Goal: Task Accomplishment & Management: Use online tool/utility

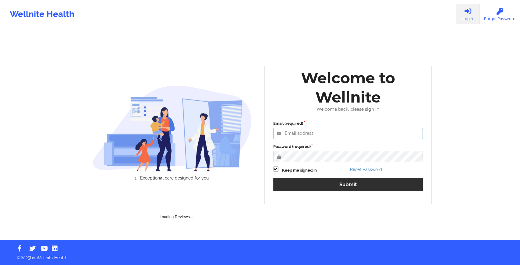
type input "[EMAIL_ADDRESS][DOMAIN_NAME]"
click at [302, 174] on label "Keep me signed in" at bounding box center [299, 171] width 35 height 6
click at [279, 172] on input "Keep me signed in" at bounding box center [275, 169] width 5 height 5
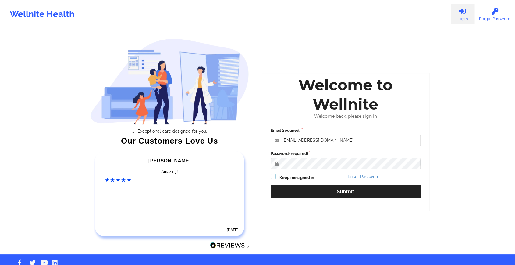
click at [276, 174] on label at bounding box center [273, 174] width 5 height 0
click at [276, 177] on input "Keep me signed in" at bounding box center [273, 176] width 5 height 5
checkbox input "true"
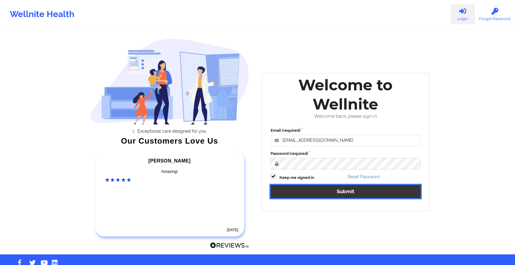
click at [287, 190] on button "Submit" at bounding box center [346, 191] width 150 height 13
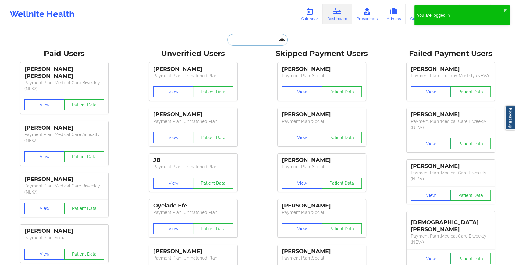
click at [249, 44] on input "text" at bounding box center [257, 40] width 60 height 12
paste input "[EMAIL_ADDRESS][DOMAIN_NAME]"
type input "[EMAIL_ADDRESS][DOMAIN_NAME]"
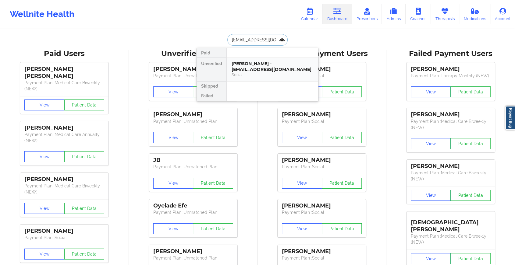
click at [255, 64] on div "[PERSON_NAME] - [EMAIL_ADDRESS][DOMAIN_NAME]" at bounding box center [273, 66] width 82 height 11
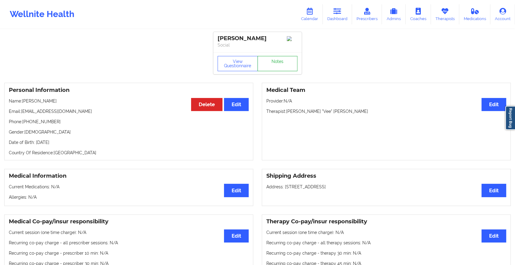
click at [273, 69] on link "Notes" at bounding box center [278, 63] width 40 height 15
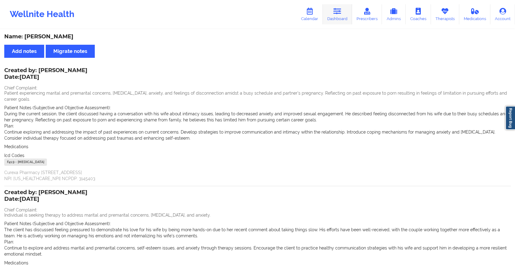
click at [342, 19] on link "Dashboard" at bounding box center [337, 14] width 29 height 20
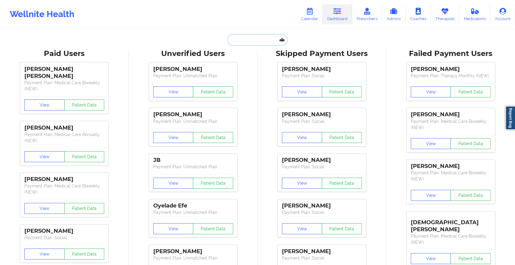
click at [246, 41] on input "text" at bounding box center [257, 40] width 60 height 12
paste input "[EMAIL_ADDRESS][DOMAIN_NAME]"
type input "[EMAIL_ADDRESS][DOMAIN_NAME]"
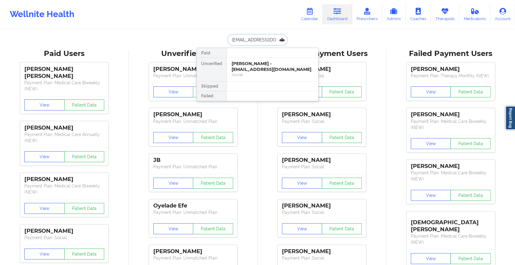
scroll to position [0, 5]
click at [244, 70] on div "[PERSON_NAME] - [EMAIL_ADDRESS][DOMAIN_NAME]" at bounding box center [273, 66] width 82 height 11
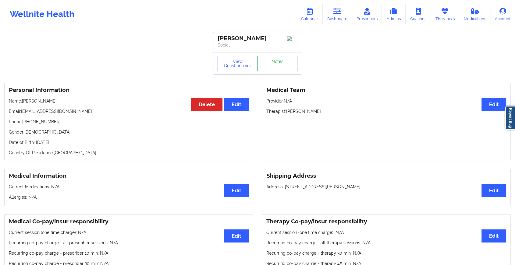
click at [272, 71] on link "Notes" at bounding box center [278, 63] width 40 height 15
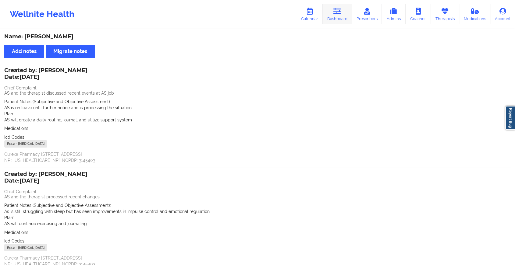
click at [329, 13] on link "Dashboard" at bounding box center [337, 14] width 29 height 20
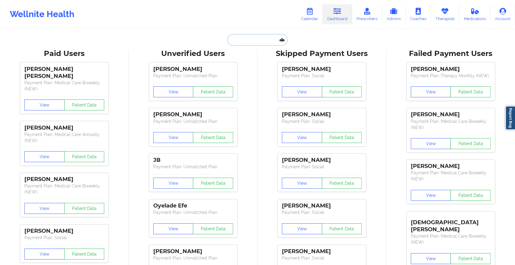
click at [237, 43] on input "text" at bounding box center [257, 40] width 60 height 12
paste input "[EMAIL_ADDRESS][DOMAIN_NAME]"
type input "[EMAIL_ADDRESS][DOMAIN_NAME]"
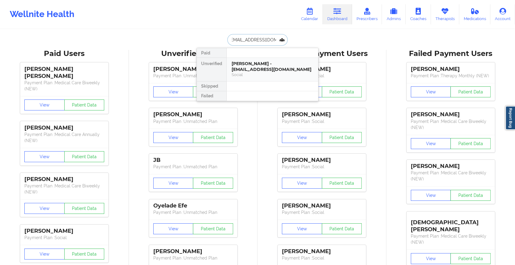
click at [254, 69] on div "[PERSON_NAME] - [EMAIL_ADDRESS][DOMAIN_NAME]" at bounding box center [273, 66] width 82 height 11
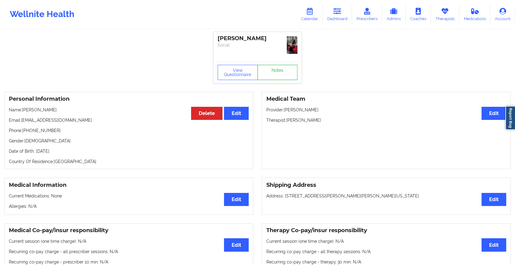
click at [284, 65] on link "Notes" at bounding box center [278, 72] width 40 height 15
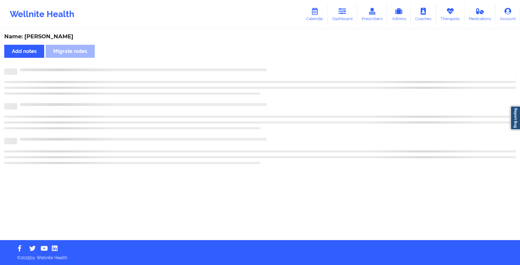
click at [284, 63] on div "Name: [PERSON_NAME] Add notes Migrate notes" at bounding box center [260, 135] width 520 height 211
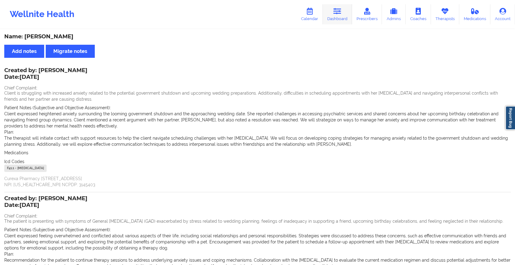
click at [338, 10] on icon at bounding box center [337, 11] width 8 height 7
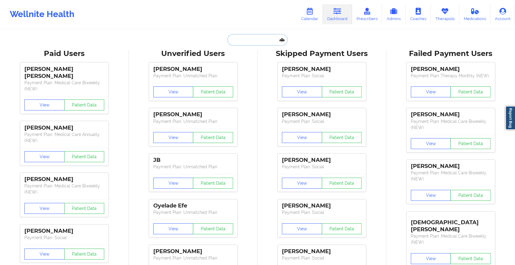
click at [256, 42] on input "text" at bounding box center [257, 40] width 60 height 12
paste input "[EMAIL_ADDRESS][DOMAIN_NAME]"
type input "[EMAIL_ADDRESS][DOMAIN_NAME]"
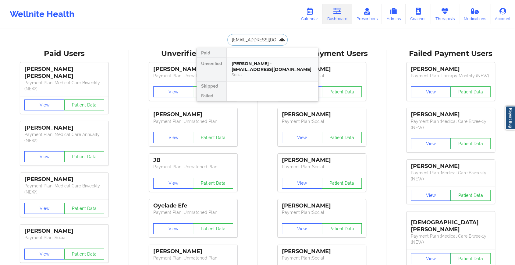
click at [272, 63] on div "[PERSON_NAME] - [EMAIL_ADDRESS][DOMAIN_NAME]" at bounding box center [273, 66] width 82 height 11
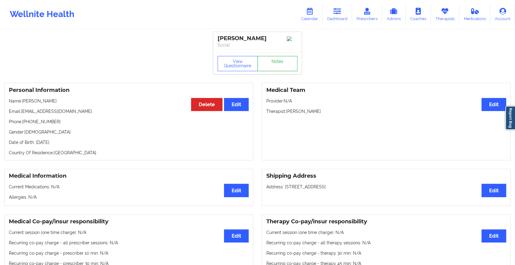
click at [284, 67] on link "Notes" at bounding box center [278, 63] width 40 height 15
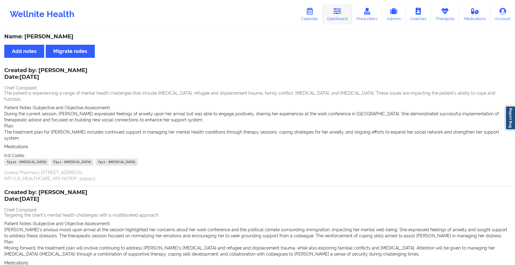
click at [340, 17] on link "Dashboard" at bounding box center [337, 14] width 29 height 20
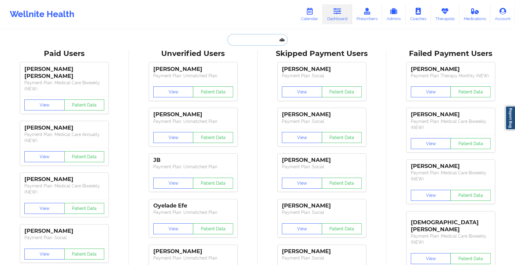
click at [262, 40] on input "text" at bounding box center [257, 40] width 60 height 12
paste input "[EMAIL_ADDRESS][DOMAIN_NAME]"
type input "[EMAIL_ADDRESS][DOMAIN_NAME]"
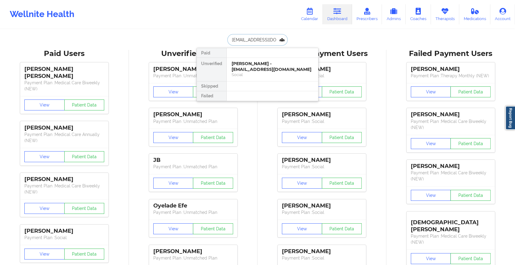
scroll to position [0, 4]
click at [265, 60] on div "[PERSON_NAME] - [EMAIL_ADDRESS][DOMAIN_NAME] Social" at bounding box center [272, 69] width 91 height 23
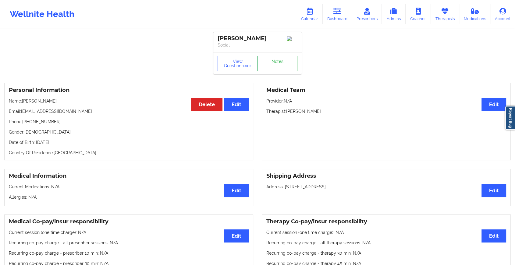
click at [278, 60] on link "Notes" at bounding box center [278, 63] width 40 height 15
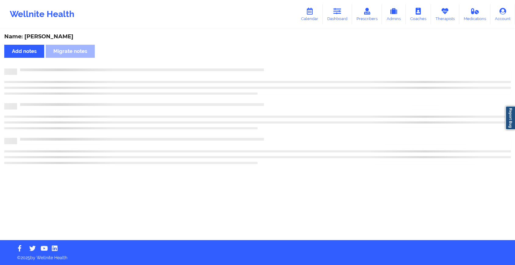
click at [278, 60] on div "Name: [PERSON_NAME] Add notes Migrate notes" at bounding box center [257, 135] width 515 height 211
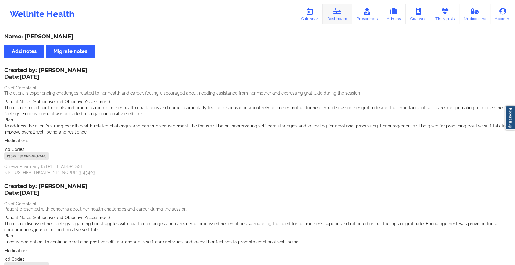
click at [334, 17] on link "Dashboard" at bounding box center [337, 14] width 29 height 20
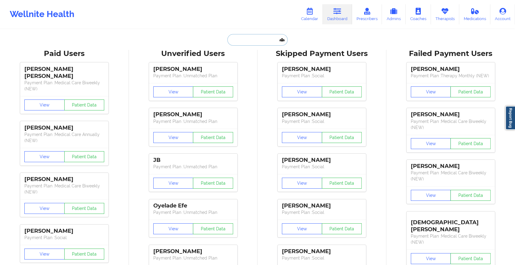
click at [240, 41] on input "text" at bounding box center [257, 40] width 60 height 12
paste input "[EMAIL_ADDRESS][DOMAIN_NAME]"
type input "[EMAIL_ADDRESS][DOMAIN_NAME]"
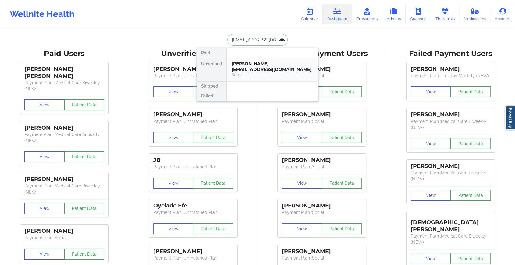
click at [254, 72] on div "Social" at bounding box center [273, 74] width 82 height 5
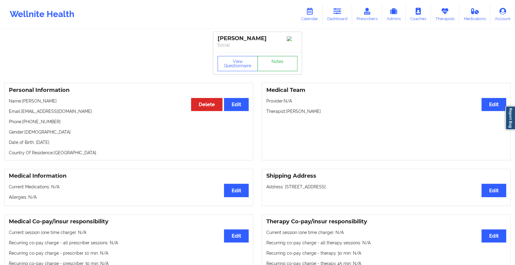
click at [281, 65] on link "Notes" at bounding box center [278, 63] width 40 height 15
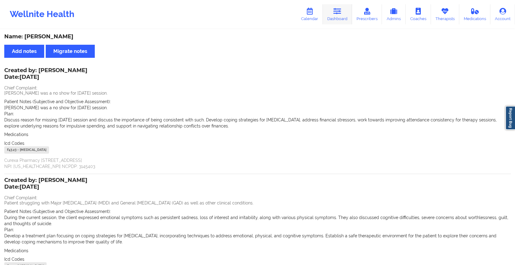
click at [343, 12] on link "Dashboard" at bounding box center [337, 14] width 29 height 20
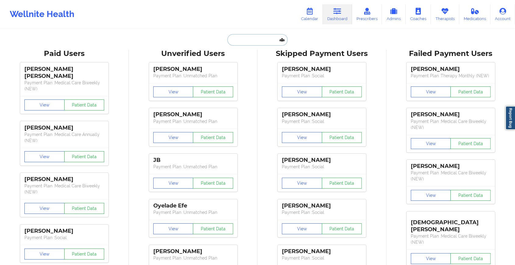
click at [247, 38] on input "text" at bounding box center [257, 40] width 60 height 12
paste input "[EMAIL_ADDRESS][DOMAIN_NAME]"
type input "[EMAIL_ADDRESS][DOMAIN_NAME]"
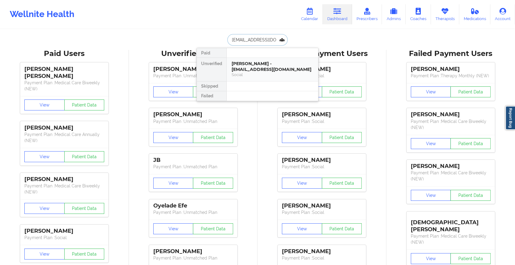
click at [263, 66] on div "[PERSON_NAME] - [EMAIL_ADDRESS][DOMAIN_NAME]" at bounding box center [273, 66] width 82 height 11
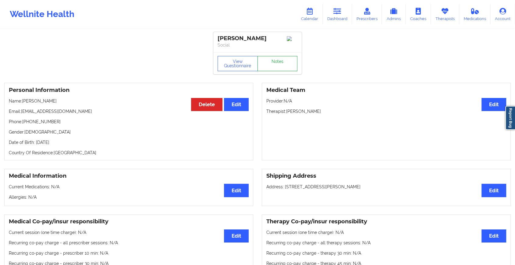
click at [273, 63] on link "Notes" at bounding box center [278, 63] width 40 height 15
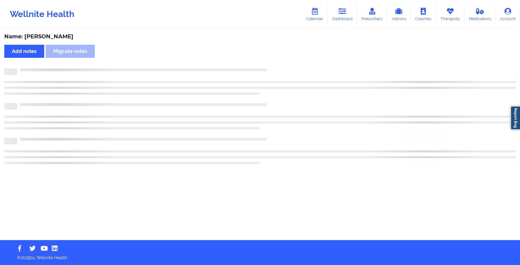
click at [295, 85] on div "Name: [PERSON_NAME] Add notes Migrate notes" at bounding box center [260, 135] width 520 height 211
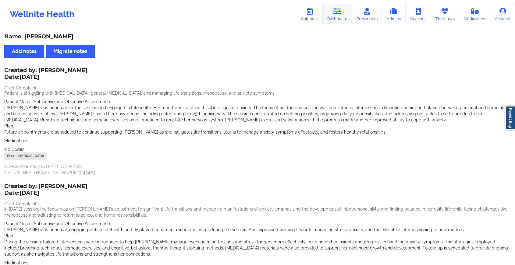
click at [345, 6] on link "Dashboard" at bounding box center [337, 14] width 29 height 20
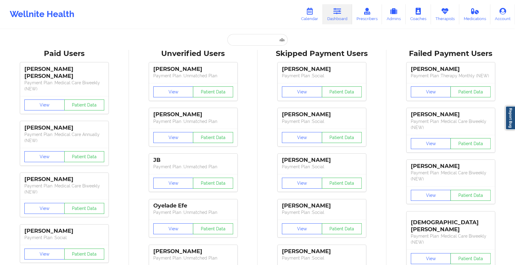
click at [345, 6] on link "Dashboard" at bounding box center [337, 14] width 29 height 20
click at [243, 42] on input "text" at bounding box center [257, 40] width 60 height 12
paste input "[EMAIL_ADDRESS][DOMAIN_NAME]"
type input "[EMAIL_ADDRESS][DOMAIN_NAME]"
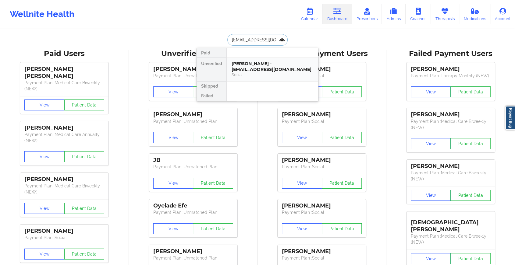
click at [258, 65] on div "[PERSON_NAME] - [EMAIL_ADDRESS][DOMAIN_NAME]" at bounding box center [273, 66] width 82 height 11
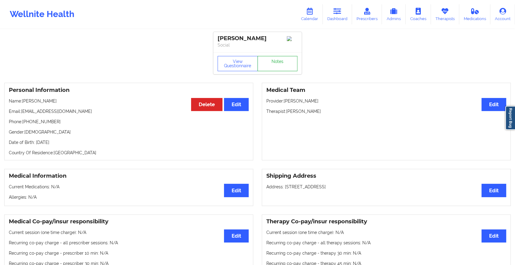
click at [272, 60] on link "Notes" at bounding box center [278, 63] width 40 height 15
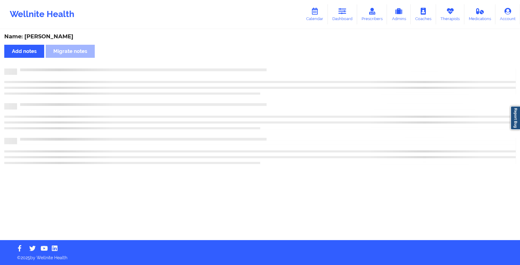
click at [272, 60] on div "Name: [PERSON_NAME] Add notes Migrate notes" at bounding box center [260, 135] width 520 height 211
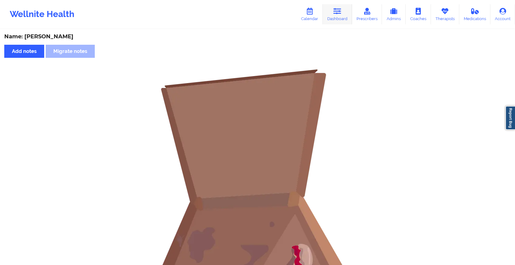
click at [339, 14] on icon at bounding box center [337, 11] width 8 height 7
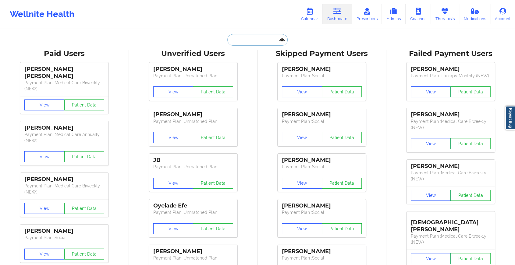
click at [251, 41] on input "text" at bounding box center [257, 40] width 60 height 12
paste input "[EMAIL_ADDRESS][DOMAIN_NAME]"
type input "[EMAIL_ADDRESS][DOMAIN_NAME]"
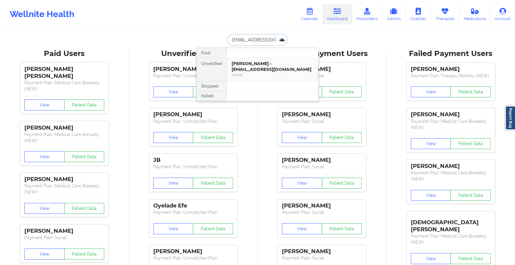
click at [264, 61] on div "[PERSON_NAME] - [EMAIL_ADDRESS][DOMAIN_NAME]" at bounding box center [273, 66] width 82 height 11
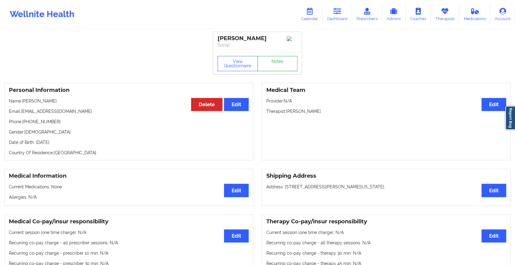
click at [275, 60] on link "Notes" at bounding box center [278, 63] width 40 height 15
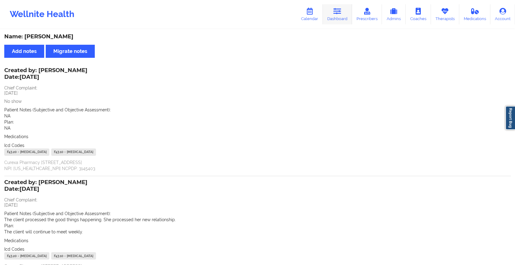
click at [338, 15] on link "Dashboard" at bounding box center [337, 14] width 29 height 20
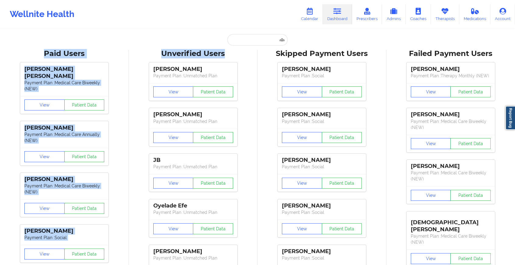
drag, startPoint x: 238, startPoint y: 46, endPoint x: 254, endPoint y: 39, distance: 17.9
click at [254, 39] on input "text" at bounding box center [257, 40] width 60 height 12
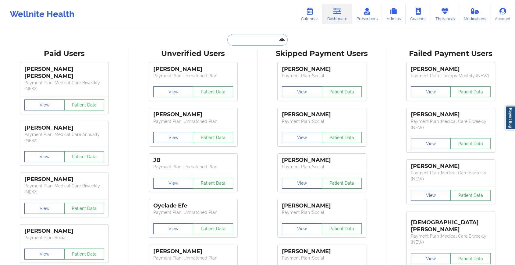
paste input "[EMAIL_ADDRESS][DOMAIN_NAME]"
type input "[EMAIL_ADDRESS][DOMAIN_NAME]"
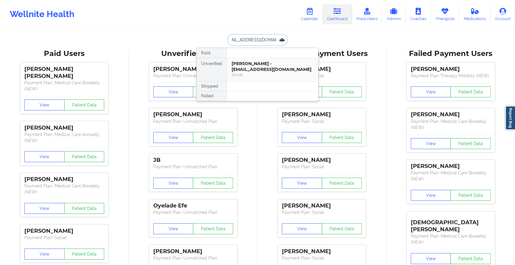
click at [265, 65] on div "[PERSON_NAME] - [EMAIL_ADDRESS][DOMAIN_NAME]" at bounding box center [273, 66] width 82 height 11
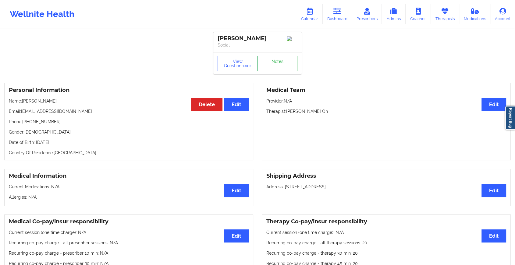
click at [280, 67] on link "Notes" at bounding box center [278, 63] width 40 height 15
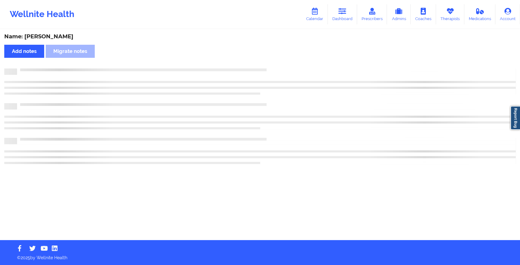
click at [280, 67] on div "Name: [PERSON_NAME] Add notes Migrate notes" at bounding box center [260, 135] width 520 height 211
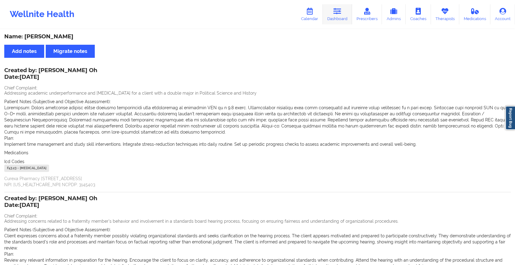
click at [334, 11] on icon at bounding box center [337, 11] width 8 height 7
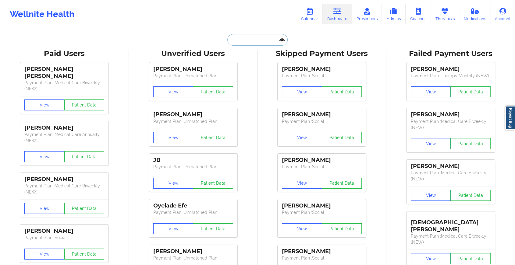
click at [238, 40] on input "text" at bounding box center [257, 40] width 60 height 12
paste input "[EMAIL_ADDRESS][DOMAIN_NAME]"
type input "[EMAIL_ADDRESS][DOMAIN_NAME]"
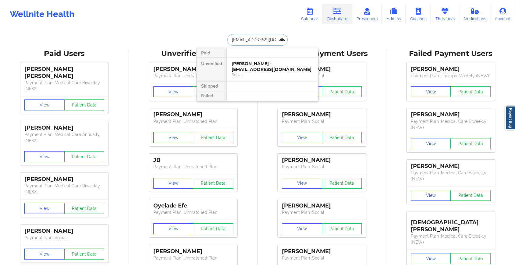
scroll to position [0, 14]
click at [257, 63] on div "[PERSON_NAME] - [EMAIL_ADDRESS][DOMAIN_NAME]" at bounding box center [273, 66] width 82 height 11
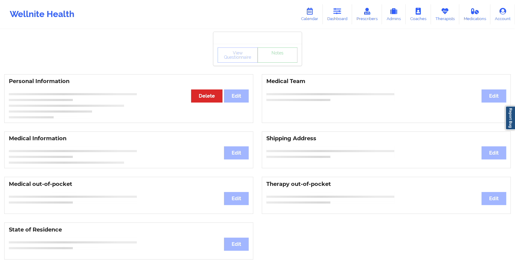
click at [270, 63] on link "Notes" at bounding box center [278, 55] width 40 height 15
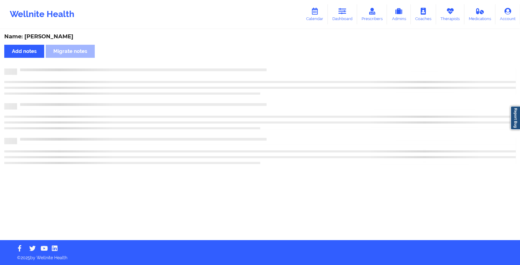
click at [270, 65] on div "Name: [PERSON_NAME] Add notes Migrate notes" at bounding box center [260, 135] width 520 height 211
drag, startPoint x: 270, startPoint y: 65, endPoint x: 317, endPoint y: 121, distance: 73.6
click at [317, 121] on div "Name: [PERSON_NAME] Add notes Migrate notes" at bounding box center [260, 135] width 520 height 211
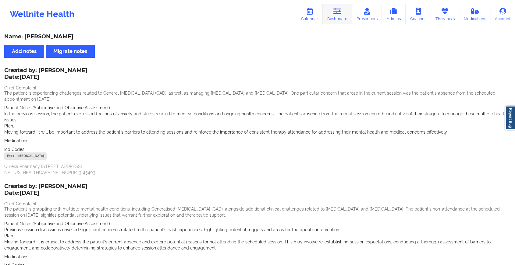
click at [338, 11] on icon at bounding box center [337, 11] width 8 height 7
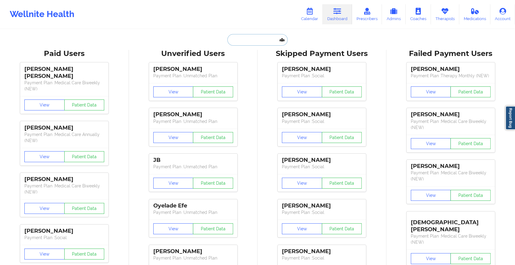
click at [264, 41] on input "text" at bounding box center [257, 40] width 60 height 12
paste input "[EMAIL_ADDRESS][DOMAIN_NAME]"
type input "[EMAIL_ADDRESS][DOMAIN_NAME]"
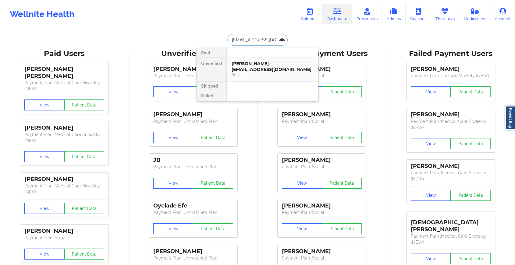
click at [283, 64] on div "[PERSON_NAME] - [EMAIL_ADDRESS][DOMAIN_NAME]" at bounding box center [273, 66] width 82 height 11
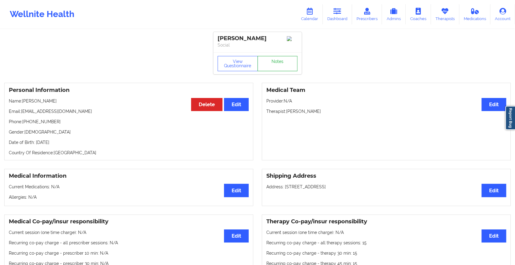
click at [279, 61] on link "Notes" at bounding box center [278, 63] width 40 height 15
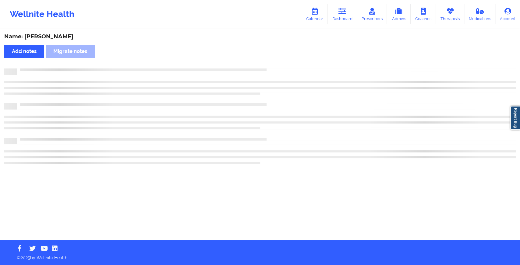
click at [279, 61] on div "Name: [PERSON_NAME] Add notes Migrate notes" at bounding box center [260, 135] width 520 height 211
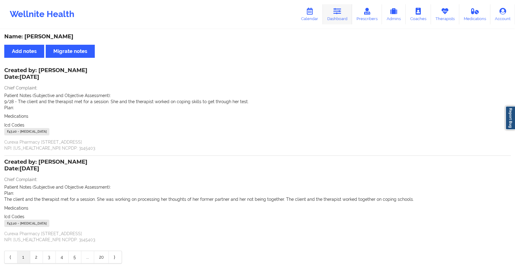
click at [347, 12] on link "Dashboard" at bounding box center [337, 14] width 29 height 20
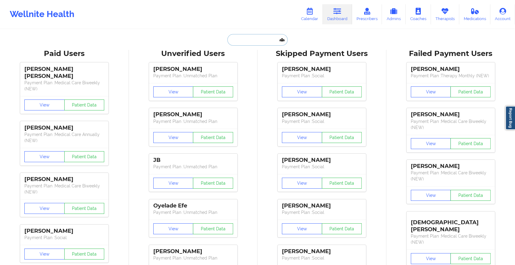
click at [260, 38] on input "text" at bounding box center [257, 40] width 60 height 12
paste input "[EMAIL_ADDRESS][DOMAIN_NAME]"
type input "[EMAIL_ADDRESS][DOMAIN_NAME]"
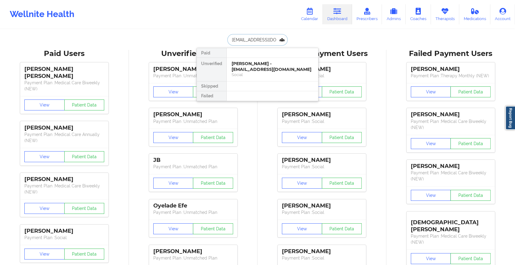
click at [274, 66] on div "[PERSON_NAME] - [EMAIL_ADDRESS][DOMAIN_NAME]" at bounding box center [273, 66] width 82 height 11
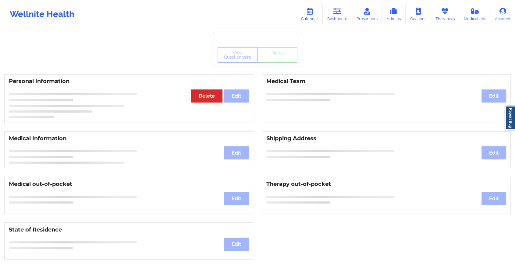
click at [281, 60] on div "View Questionnaire Notes" at bounding box center [258, 55] width 80 height 15
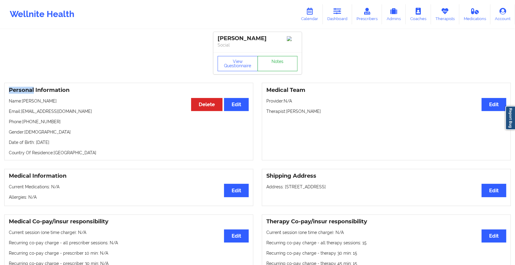
click at [281, 60] on link "Notes" at bounding box center [278, 63] width 40 height 15
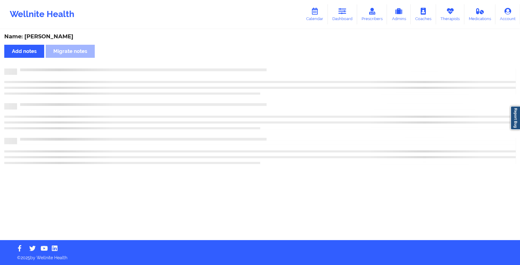
click at [281, 60] on div "Name: [PERSON_NAME] Add notes Migrate notes" at bounding box center [260, 135] width 520 height 211
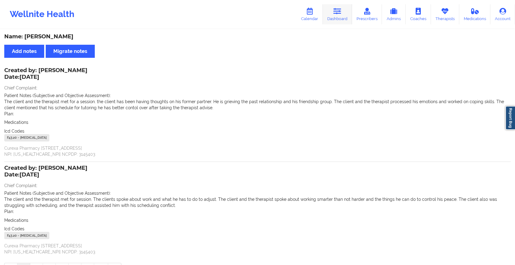
click at [336, 15] on link "Dashboard" at bounding box center [337, 14] width 29 height 20
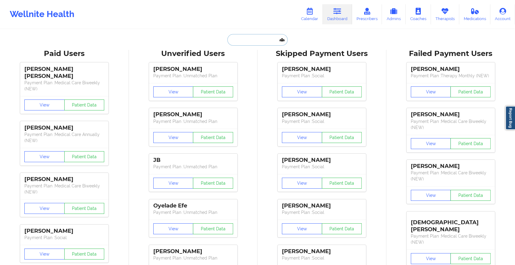
click at [267, 41] on input "text" at bounding box center [257, 40] width 60 height 12
paste input "[PERSON_NAME][EMAIL_ADDRESS][DOMAIN_NAME]"
type input "[PERSON_NAME][EMAIL_ADDRESS][DOMAIN_NAME]"
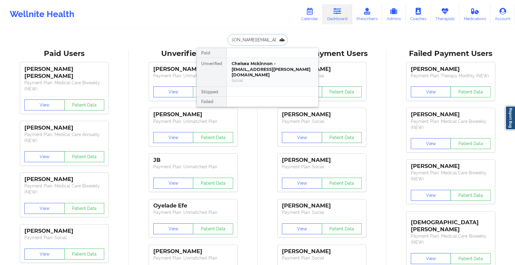
click at [274, 63] on div "Chelsea Mckinnon - [EMAIL_ADDRESS][PERSON_NAME][DOMAIN_NAME]" at bounding box center [273, 69] width 82 height 17
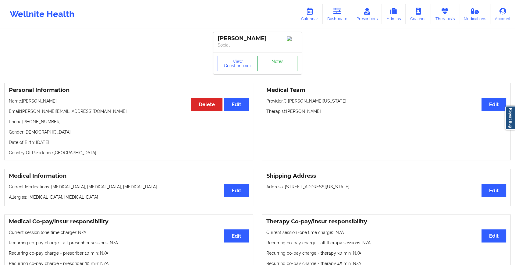
click at [280, 61] on link "Notes" at bounding box center [278, 63] width 40 height 15
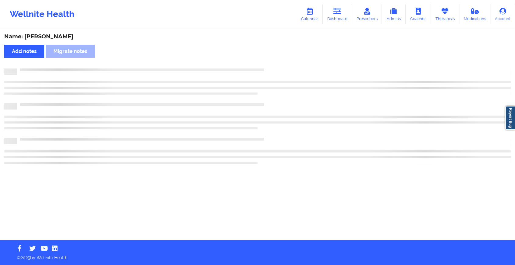
click at [280, 61] on div "Name: [PERSON_NAME] Add notes Migrate notes" at bounding box center [257, 135] width 515 height 211
click at [280, 61] on div "Name: [PERSON_NAME] Add notes Migrate notes" at bounding box center [260, 135] width 520 height 211
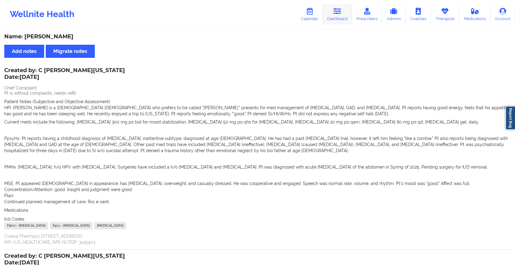
click at [334, 20] on link "Dashboard" at bounding box center [337, 14] width 29 height 20
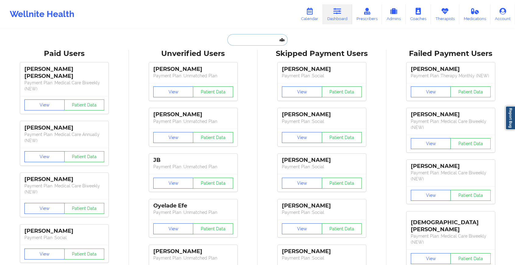
click at [239, 39] on input "text" at bounding box center [257, 40] width 60 height 12
paste input "[EMAIL_ADDRESS][DOMAIN_NAME]"
type input "[EMAIL_ADDRESS][DOMAIN_NAME]"
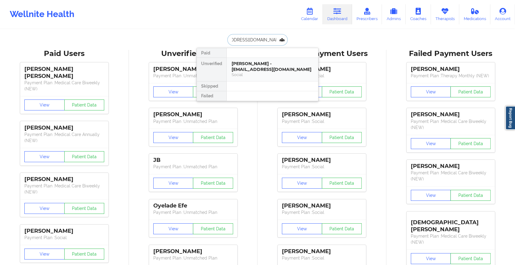
click at [266, 66] on div "[PERSON_NAME] - [EMAIL_ADDRESS][DOMAIN_NAME]" at bounding box center [273, 66] width 82 height 11
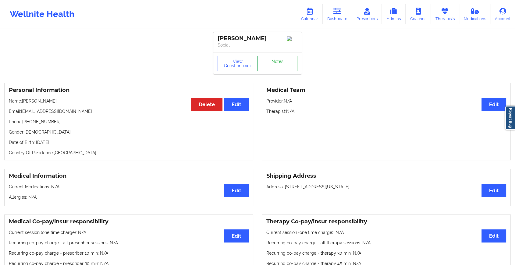
click at [285, 62] on link "Notes" at bounding box center [278, 63] width 40 height 15
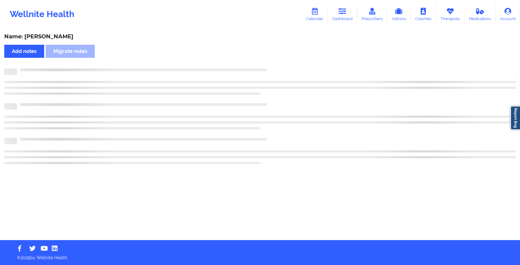
click at [285, 62] on div "Name: [PERSON_NAME] Add notes Migrate notes" at bounding box center [260, 135] width 520 height 211
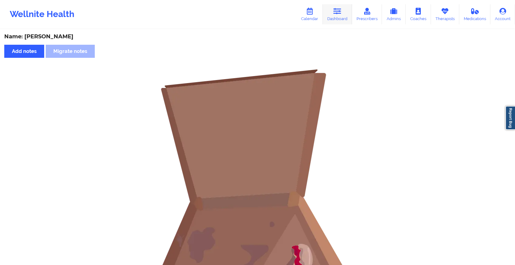
click at [333, 9] on link "Dashboard" at bounding box center [337, 14] width 29 height 20
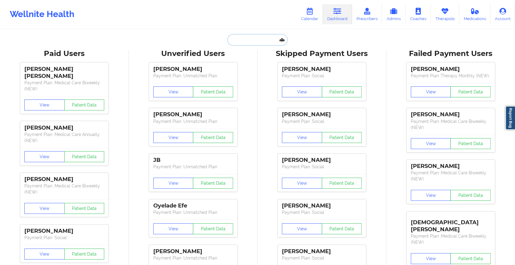
click at [238, 41] on input "text" at bounding box center [257, 40] width 60 height 12
paste input "[EMAIL_ADDRESS][PERSON_NAME][DOMAIN_NAME]"
type input "[EMAIL_ADDRESS][PERSON_NAME][DOMAIN_NAME]"
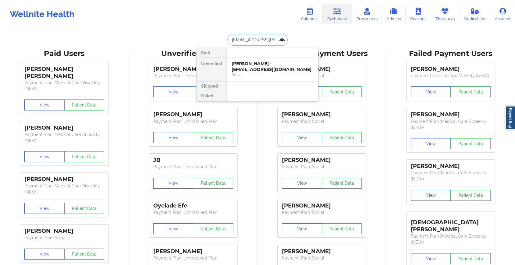
scroll to position [0, 7]
click at [260, 72] on div "[PERSON_NAME] - [PERSON_NAME][EMAIL_ADDRESS][PERSON_NAME][DOMAIN_NAME]" at bounding box center [273, 69] width 82 height 17
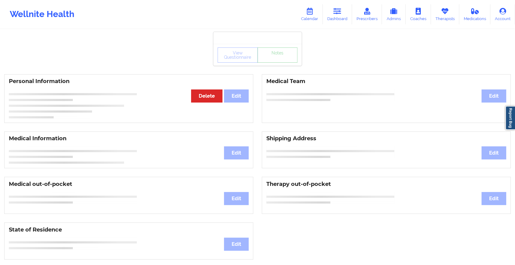
click at [283, 59] on link "Notes" at bounding box center [278, 55] width 40 height 15
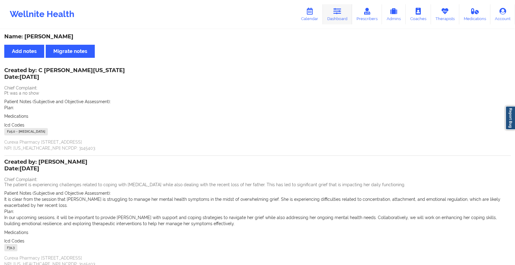
click at [340, 24] on div "Wellnite Health Calendar Dashboard Prescribers Admins Coaches Therapists Medica…" at bounding box center [257, 14] width 515 height 24
click at [336, 11] on icon at bounding box center [337, 11] width 8 height 7
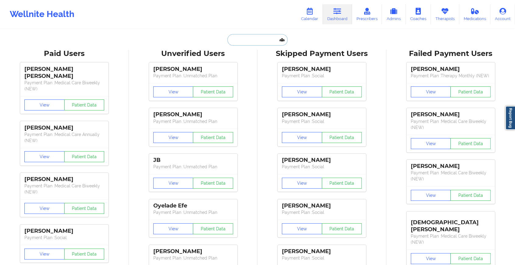
click at [243, 37] on input "text" at bounding box center [257, 40] width 60 height 12
paste input "[EMAIL_ADDRESS][DOMAIN_NAME]"
type input "[EMAIL_ADDRESS][DOMAIN_NAME]"
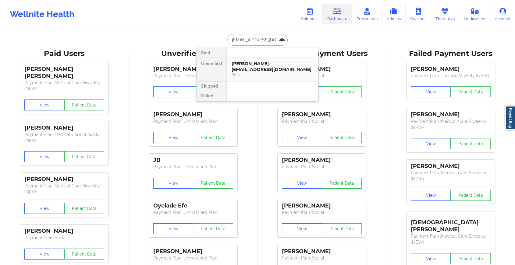
click at [246, 59] on div "[PERSON_NAME] - [EMAIL_ADDRESS][DOMAIN_NAME] Social" at bounding box center [272, 69] width 91 height 23
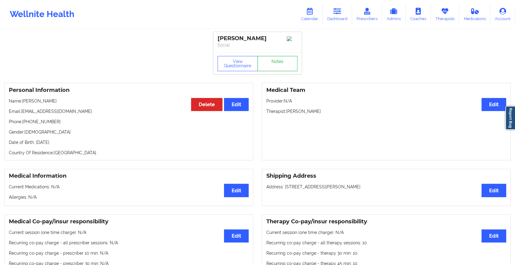
click at [276, 60] on link "Notes" at bounding box center [278, 63] width 40 height 15
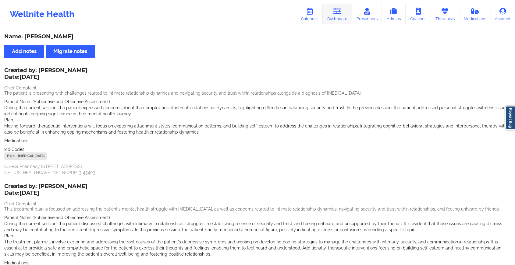
click at [346, 11] on link "Dashboard" at bounding box center [337, 14] width 29 height 20
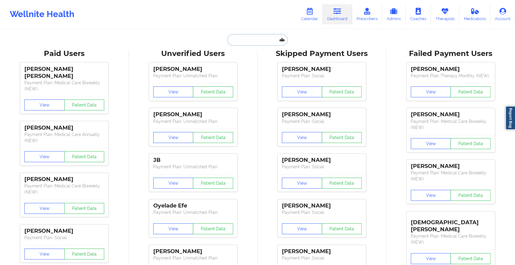
click at [257, 40] on input "text" at bounding box center [257, 40] width 60 height 12
paste input "[PERSON_NAME][EMAIL_ADDRESS][DOMAIN_NAME]"
type input "[PERSON_NAME][EMAIL_ADDRESS][DOMAIN_NAME]"
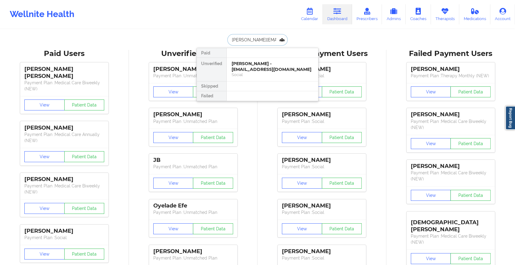
scroll to position [0, 2]
click at [268, 68] on div "Charles Argento - [EMAIL_ADDRESS][DOMAIN_NAME]" at bounding box center [273, 66] width 82 height 11
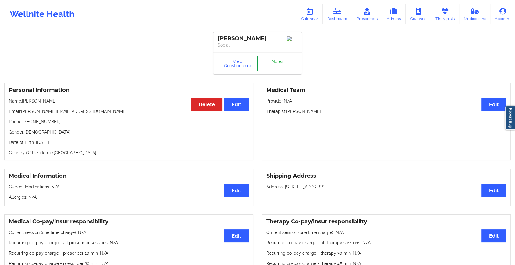
click at [278, 62] on link "Notes" at bounding box center [278, 63] width 40 height 15
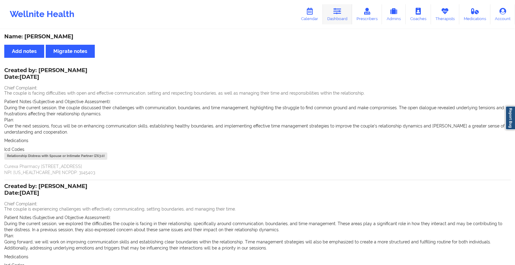
click at [330, 14] on link "Dashboard" at bounding box center [337, 14] width 29 height 20
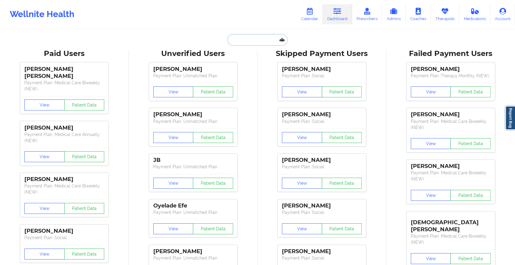
click at [241, 41] on input "text" at bounding box center [257, 40] width 60 height 12
paste input "[EMAIL_ADDRESS][DOMAIN_NAME]"
type input "[EMAIL_ADDRESS][DOMAIN_NAME]"
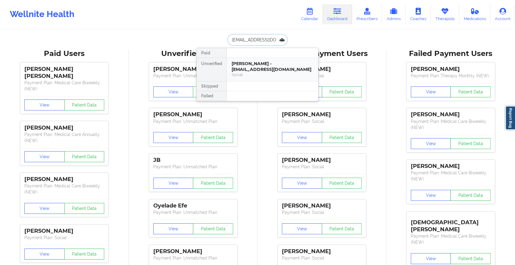
click at [266, 69] on div "[PERSON_NAME] - [EMAIL_ADDRESS][DOMAIN_NAME]" at bounding box center [273, 66] width 82 height 11
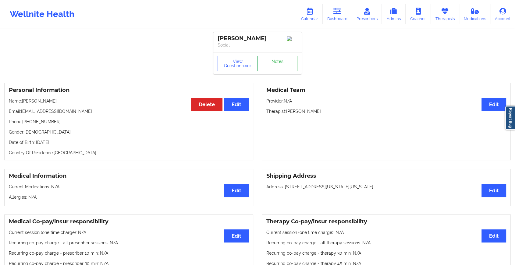
click at [283, 69] on link "Notes" at bounding box center [278, 63] width 40 height 15
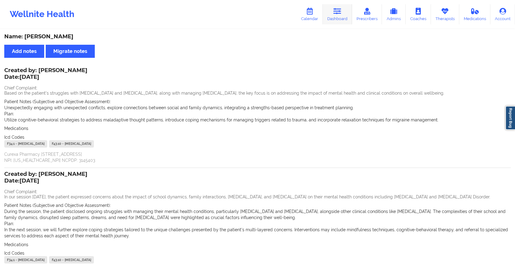
click at [334, 9] on link "Dashboard" at bounding box center [337, 14] width 29 height 20
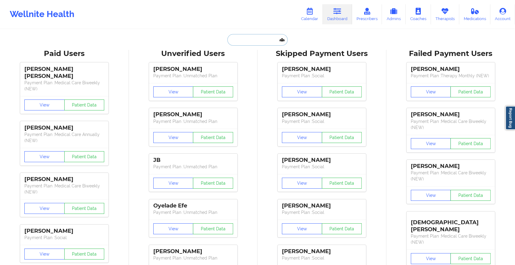
click at [254, 43] on input "text" at bounding box center [257, 40] width 60 height 12
paste input "[PERSON_NAME][EMAIL_ADDRESS][DOMAIN_NAME]"
type input "[PERSON_NAME][EMAIL_ADDRESS][DOMAIN_NAME]"
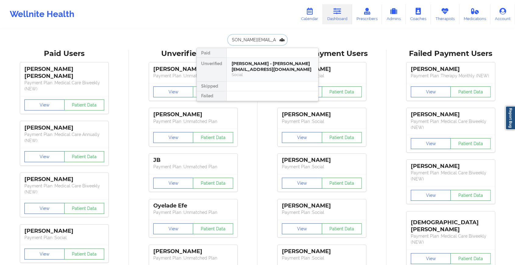
click at [265, 64] on div "[PERSON_NAME] - [PERSON_NAME][EMAIL_ADDRESS][DOMAIN_NAME]" at bounding box center [273, 66] width 82 height 11
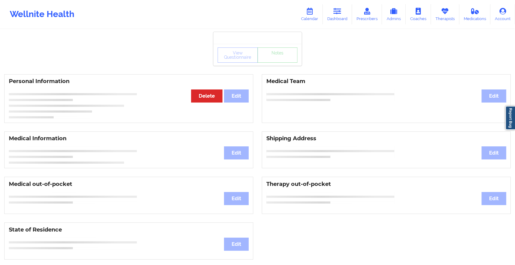
click at [288, 67] on div "View Questionnaire Notes Personal Information Edit Delete Medical Team Edit Med…" at bounding box center [257, 257] width 515 height 514
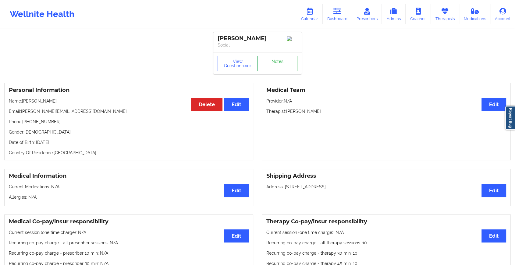
click at [288, 67] on link "Notes" at bounding box center [278, 63] width 40 height 15
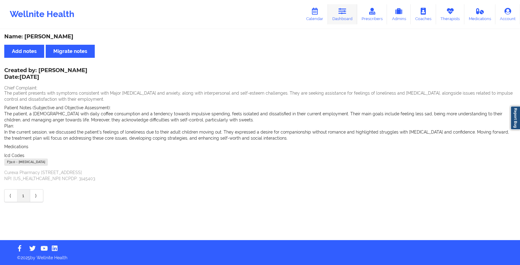
click at [348, 17] on link "Dashboard" at bounding box center [342, 14] width 29 height 20
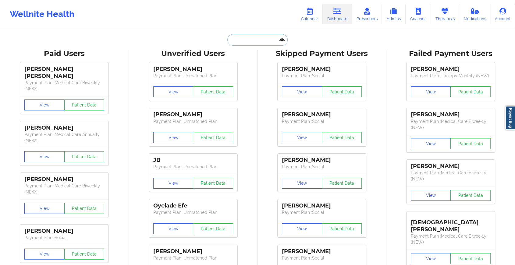
click at [266, 42] on input "text" at bounding box center [257, 40] width 60 height 12
paste input "[EMAIL_ADDRESS][DOMAIN_NAME]"
type input "[EMAIL_ADDRESS][DOMAIN_NAME]"
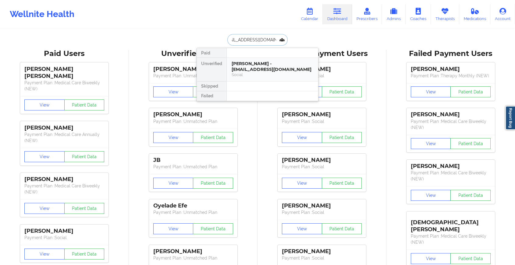
click at [265, 67] on div "[PERSON_NAME] - [EMAIL_ADDRESS][DOMAIN_NAME]" at bounding box center [273, 66] width 82 height 11
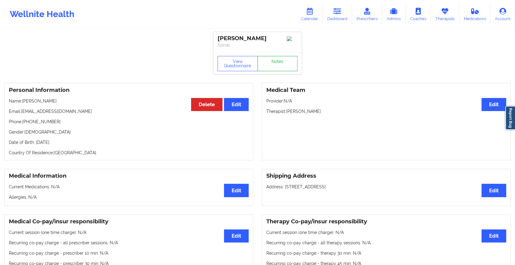
click at [279, 62] on link "Notes" at bounding box center [278, 63] width 40 height 15
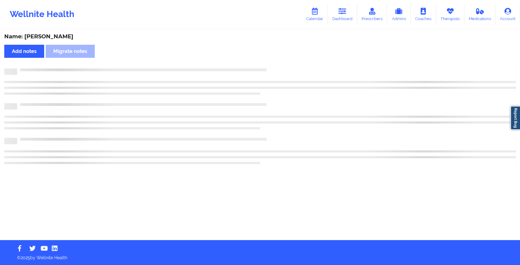
click at [279, 62] on div "Name: [PERSON_NAME] Add notes Migrate notes" at bounding box center [260, 135] width 520 height 211
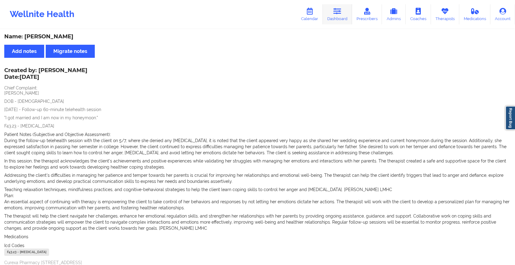
click at [332, 15] on link "Dashboard" at bounding box center [337, 14] width 29 height 20
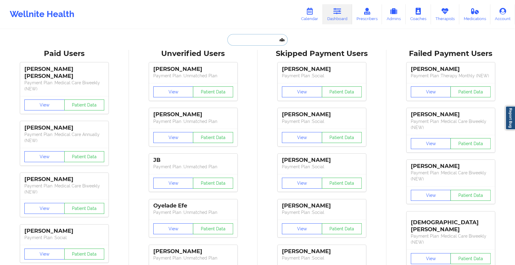
click at [233, 37] on input "text" at bounding box center [257, 40] width 60 height 12
paste input "[EMAIL_ADDRESS][DOMAIN_NAME]"
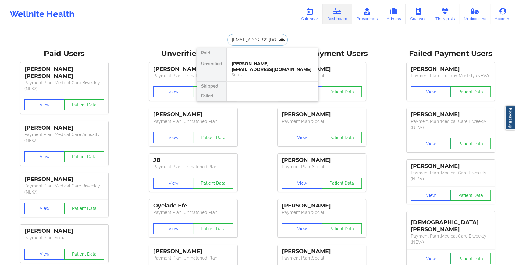
type input "[EMAIL_ADDRESS][DOMAIN_NAME]"
click at [265, 58] on div "[PERSON_NAME] - [EMAIL_ADDRESS][DOMAIN_NAME] Social" at bounding box center [272, 69] width 91 height 23
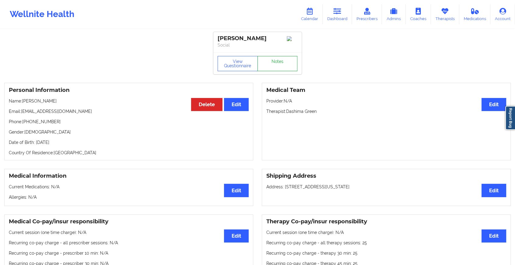
click at [269, 69] on link "Notes" at bounding box center [278, 63] width 40 height 15
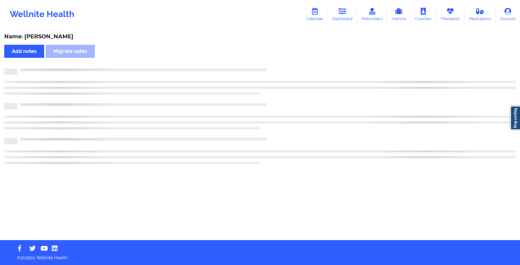
click at [269, 69] on div at bounding box center [266, 69] width 499 height 0
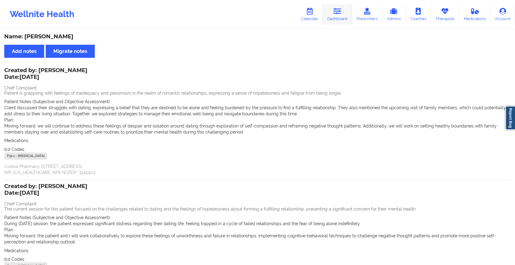
click at [338, 20] on link "Dashboard" at bounding box center [337, 14] width 29 height 20
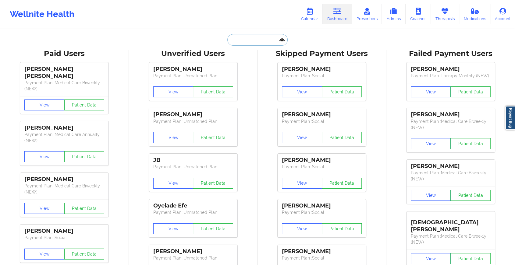
click at [265, 43] on input "text" at bounding box center [257, 40] width 60 height 12
paste input "[EMAIL_ADDRESS][DOMAIN_NAME]"
type input "[EMAIL_ADDRESS][DOMAIN_NAME]"
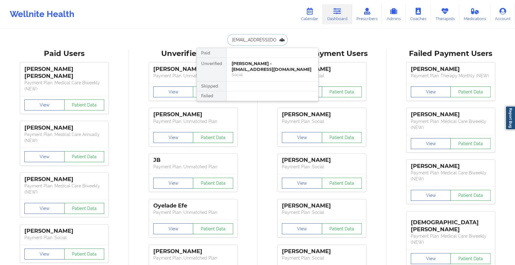
click at [269, 72] on div "Social" at bounding box center [273, 74] width 82 height 5
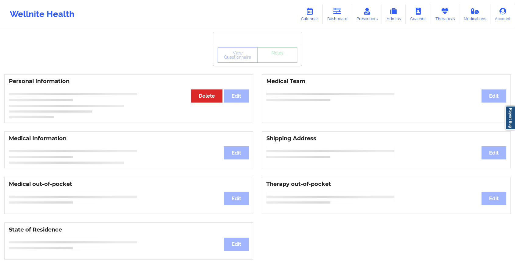
click at [279, 67] on div "View Questionnaire Notes Personal Information Edit Delete Medical Team Edit Med…" at bounding box center [257, 257] width 515 height 514
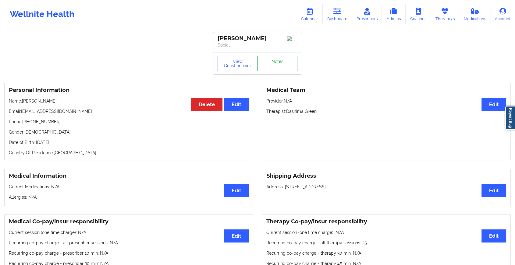
click at [279, 67] on link "Notes" at bounding box center [278, 63] width 40 height 15
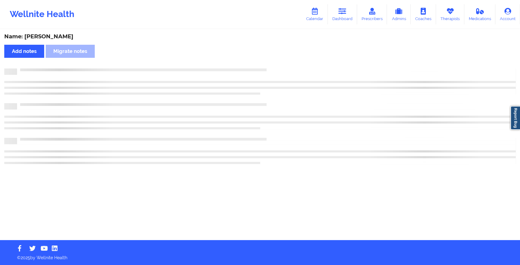
click at [279, 67] on div "Name: [PERSON_NAME] Add notes Migrate notes" at bounding box center [260, 135] width 520 height 211
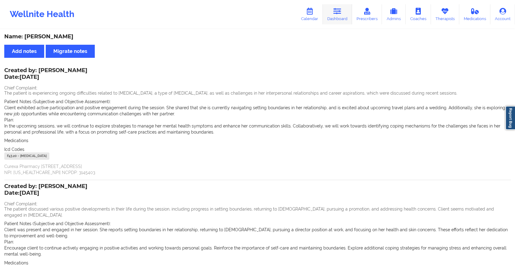
click at [338, 15] on link "Dashboard" at bounding box center [337, 14] width 29 height 20
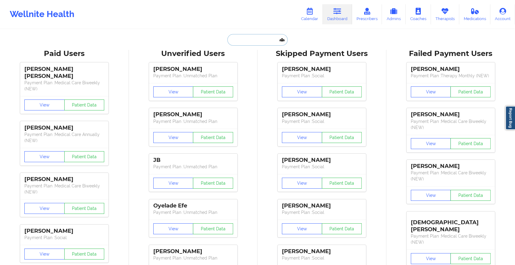
click at [263, 39] on input "text" at bounding box center [257, 40] width 60 height 12
paste input "Hi [PERSON_NAME]. Trust you are doing great. Kindly confirm if you met with [PE…"
type input "Hi [PERSON_NAME]. Trust you are doing great. Kindly confirm if you met with [PE…"
paste input "Hi [PERSON_NAME]. Trust you are doing great. Kindly confirm if you met with [PE…"
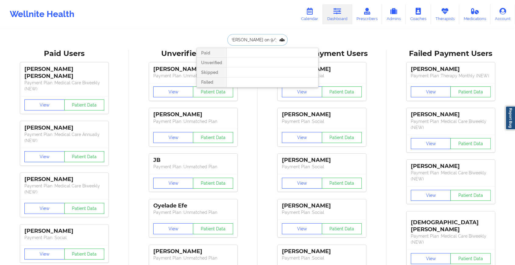
paste input "Hi [PERSON_NAME]. Trust you are doing great. Kindly confirm if you met with [PE…"
type input "Hi [PERSON_NAME]. Trust you are doing great. Kindly confirm if you met with [PE…"
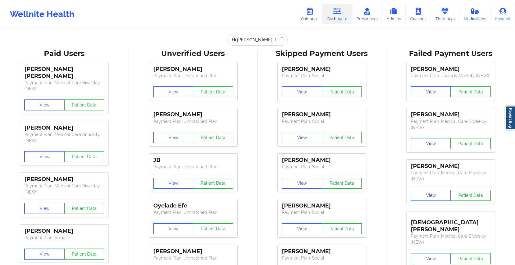
click at [283, 98] on div "View Patient Data" at bounding box center [322, 92] width 88 height 18
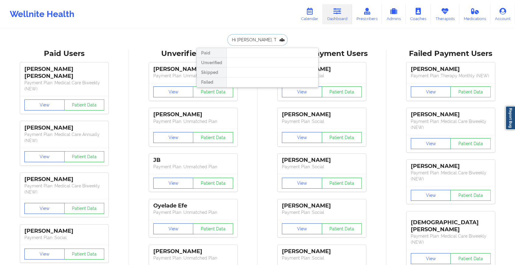
scroll to position [0, 365]
drag, startPoint x: 230, startPoint y: 43, endPoint x: 322, endPoint y: 43, distance: 91.7
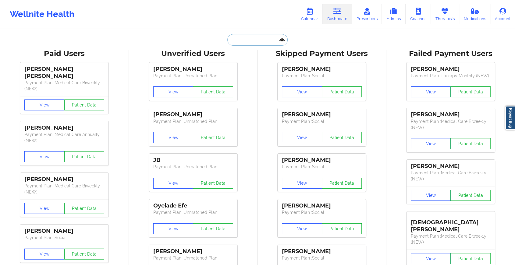
scroll to position [0, 0]
paste input "[PERSON_NAME][EMAIL_ADDRESS][DOMAIN_NAME]"
type input "[PERSON_NAME][EMAIL_ADDRESS][DOMAIN_NAME]"
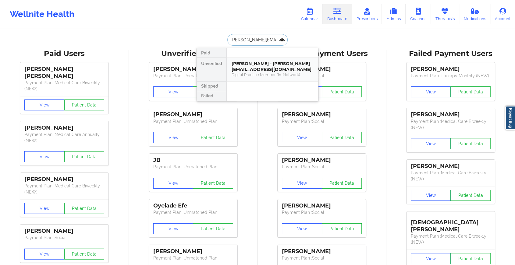
click at [273, 63] on div "[PERSON_NAME] - [PERSON_NAME][EMAIL_ADDRESS][DOMAIN_NAME]" at bounding box center [273, 66] width 82 height 11
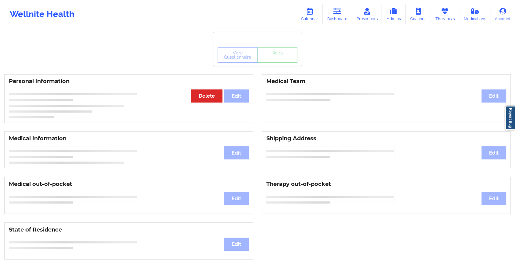
click at [273, 63] on div "View Questionnaire Notes" at bounding box center [257, 55] width 88 height 22
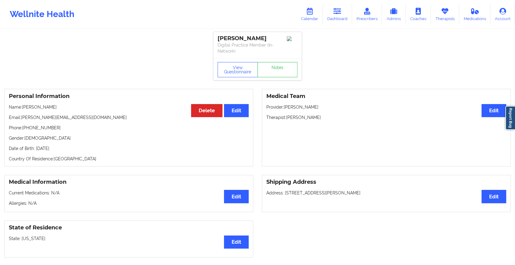
drag, startPoint x: 273, startPoint y: 63, endPoint x: 276, endPoint y: 60, distance: 4.6
click at [276, 60] on div "View Questionnaire Notes" at bounding box center [257, 70] width 88 height 22
drag, startPoint x: 276, startPoint y: 60, endPoint x: 276, endPoint y: 69, distance: 9.2
click at [276, 69] on div "View Questionnaire Notes" at bounding box center [257, 70] width 88 height 22
click at [276, 69] on link "Notes" at bounding box center [278, 69] width 40 height 15
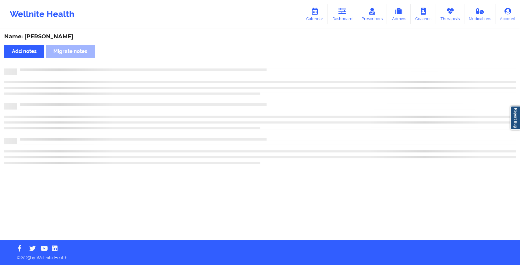
click at [276, 69] on div at bounding box center [266, 69] width 499 height 0
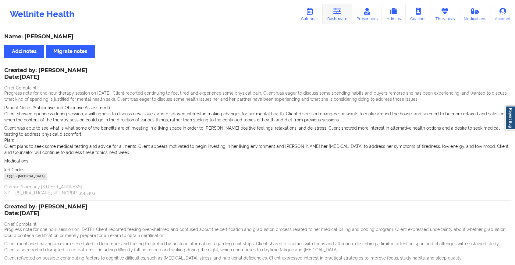
click at [339, 10] on icon at bounding box center [337, 11] width 8 height 7
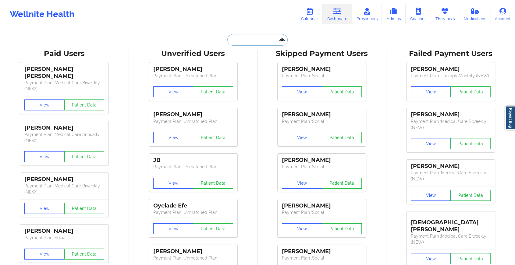
click at [244, 41] on input "text" at bounding box center [257, 40] width 60 height 12
paste input "[EMAIL_ADDRESS][DOMAIN_NAME]"
type input "[EMAIL_ADDRESS][DOMAIN_NAME]"
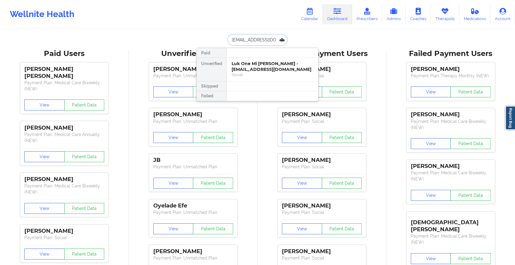
click at [256, 66] on div "Luk One Mi [PERSON_NAME] - [EMAIL_ADDRESS][DOMAIN_NAME]" at bounding box center [273, 66] width 82 height 11
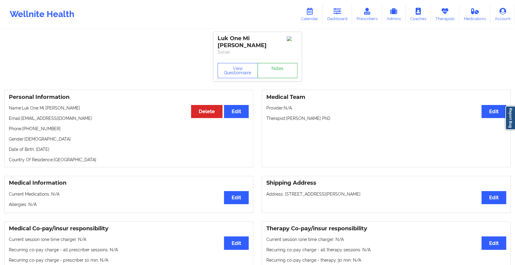
click at [271, 64] on link "Notes" at bounding box center [278, 70] width 40 height 15
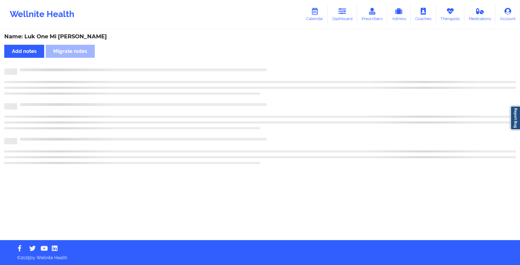
click at [271, 64] on div "Name: Luk One Mi [PERSON_NAME] Add notes Migrate notes" at bounding box center [260, 135] width 520 height 211
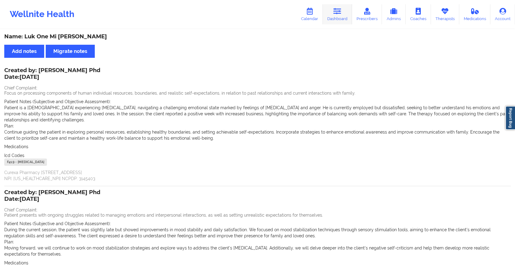
click at [339, 18] on link "Dashboard" at bounding box center [337, 14] width 29 height 20
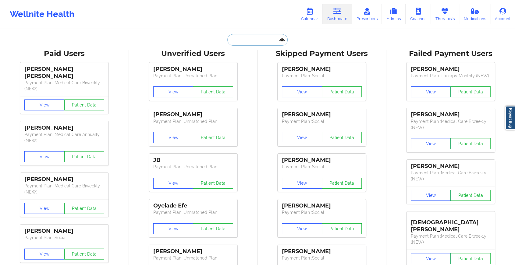
click at [256, 43] on input "text" at bounding box center [257, 40] width 60 height 12
paste input "[EMAIL_ADDRESS][DOMAIN_NAME]"
type input "[EMAIL_ADDRESS][DOMAIN_NAME]"
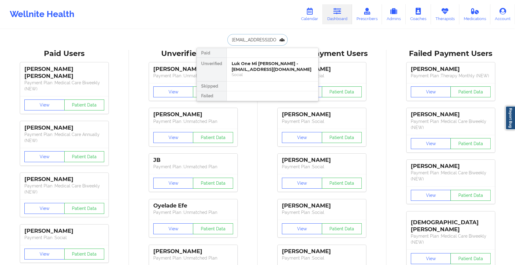
scroll to position [0, 11]
click at [269, 66] on div "[PERSON_NAME] - [EMAIL_ADDRESS][DOMAIN_NAME]" at bounding box center [273, 66] width 82 height 11
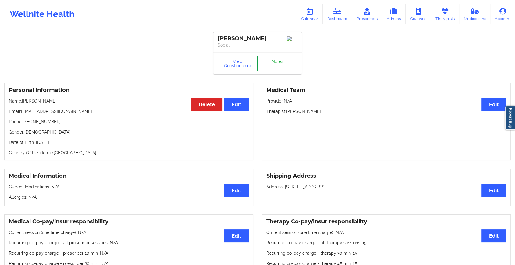
click at [277, 65] on link "Notes" at bounding box center [278, 63] width 40 height 15
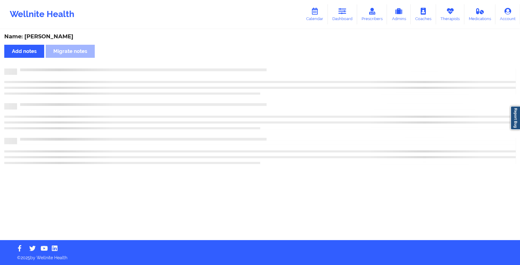
click at [318, 120] on div "Name: [PERSON_NAME] Add notes Migrate notes" at bounding box center [260, 135] width 520 height 211
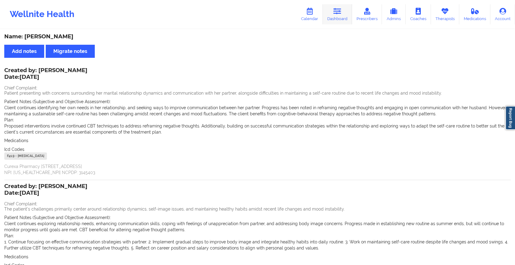
click at [342, 23] on link "Dashboard" at bounding box center [337, 14] width 29 height 20
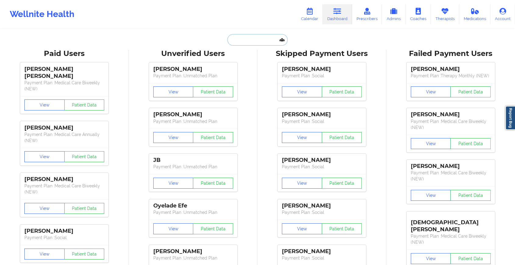
click at [254, 34] on input "text" at bounding box center [257, 40] width 60 height 12
paste input "[EMAIL_ADDRESS][DOMAIN_NAME]"
click at [253, 39] on input "text" at bounding box center [257, 40] width 60 height 12
type input "[EMAIL_ADDRESS][DOMAIN_NAME]"
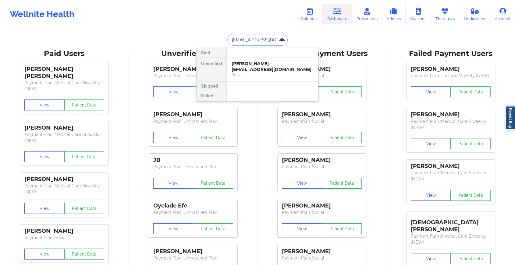
scroll to position [0, 13]
click at [275, 58] on div "[PERSON_NAME] - [EMAIL_ADDRESS][DOMAIN_NAME] Social" at bounding box center [272, 69] width 91 height 23
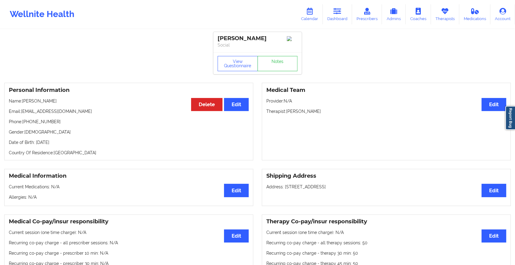
click at [278, 63] on div "View Questionnaire Notes" at bounding box center [257, 63] width 88 height 22
click at [278, 63] on link "Notes" at bounding box center [278, 63] width 40 height 15
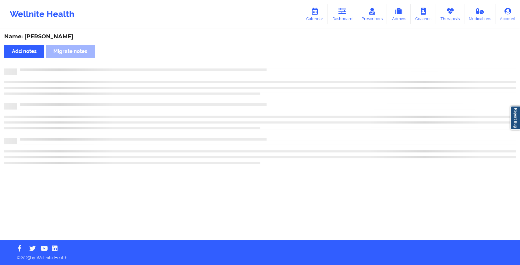
click at [278, 63] on div "Name: [PERSON_NAME] Add notes Migrate notes" at bounding box center [260, 135] width 520 height 211
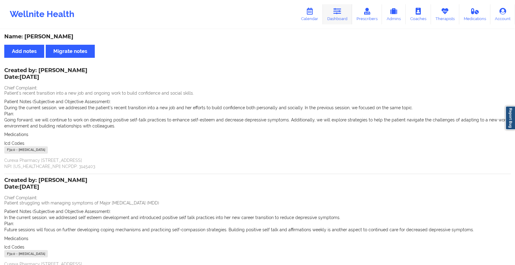
click at [339, 15] on link "Dashboard" at bounding box center [337, 14] width 29 height 20
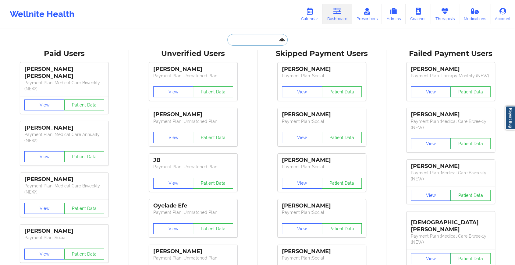
click at [258, 41] on input "text" at bounding box center [257, 40] width 60 height 12
paste input "[EMAIL_ADDRESS][DOMAIN_NAME]"
type input "[EMAIL_ADDRESS][DOMAIN_NAME]"
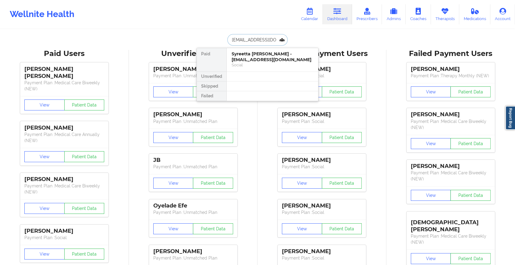
click at [265, 66] on div "Social" at bounding box center [273, 64] width 82 height 5
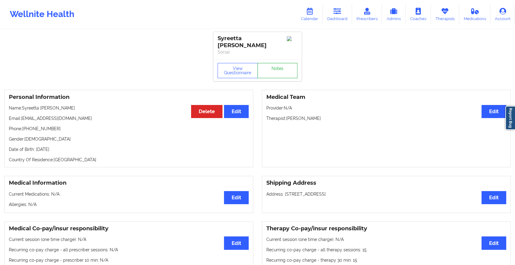
click at [274, 69] on link "Notes" at bounding box center [278, 70] width 40 height 15
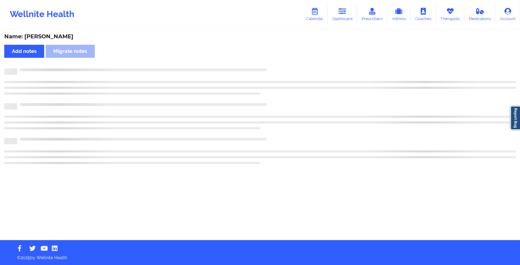
click at [274, 69] on div at bounding box center [266, 69] width 499 height 0
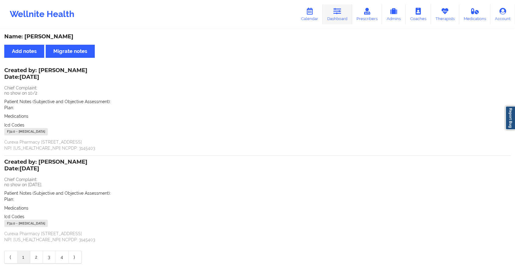
click at [344, 4] on link "Dashboard" at bounding box center [337, 14] width 29 height 20
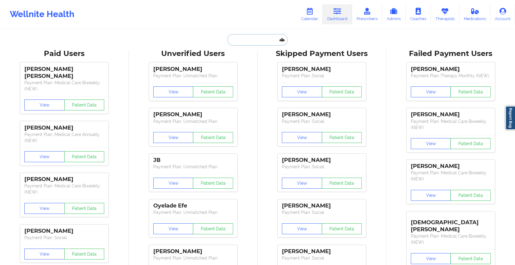
click at [258, 42] on input "text" at bounding box center [257, 40] width 60 height 12
paste input "[EMAIL_ADDRESS][DOMAIN_NAME]"
type input "[EMAIL_ADDRESS][DOMAIN_NAME]"
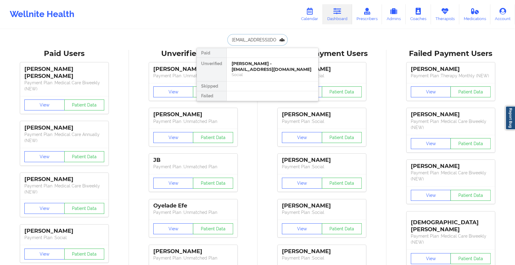
click at [260, 60] on div "[PERSON_NAME] - [EMAIL_ADDRESS][DOMAIN_NAME] Social" at bounding box center [272, 69] width 91 height 23
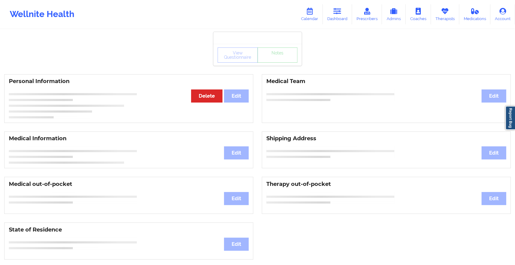
click at [276, 62] on div "View Questionnaire Notes" at bounding box center [258, 55] width 80 height 15
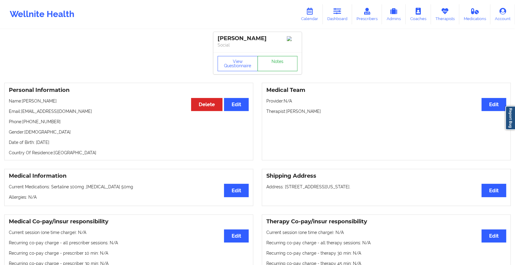
drag, startPoint x: 276, startPoint y: 62, endPoint x: 297, endPoint y: 91, distance: 36.3
click at [286, 66] on link "Notes" at bounding box center [278, 63] width 40 height 15
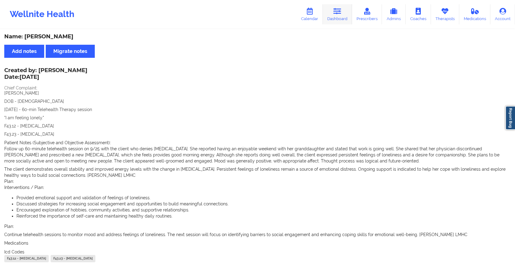
click at [330, 10] on link "Dashboard" at bounding box center [337, 14] width 29 height 20
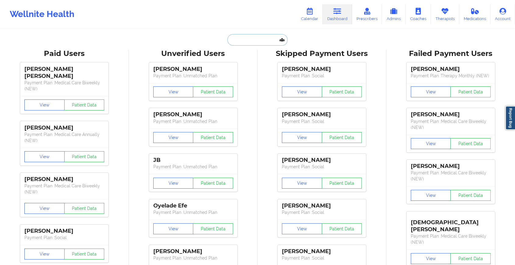
click at [248, 44] on input "text" at bounding box center [257, 40] width 60 height 12
paste input "[EMAIL_ADDRESS][DOMAIN_NAME]"
type input "[EMAIL_ADDRESS][DOMAIN_NAME]"
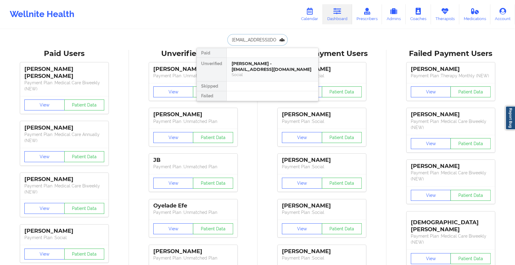
click at [253, 66] on div "[PERSON_NAME] - [EMAIL_ADDRESS][DOMAIN_NAME]" at bounding box center [273, 66] width 82 height 11
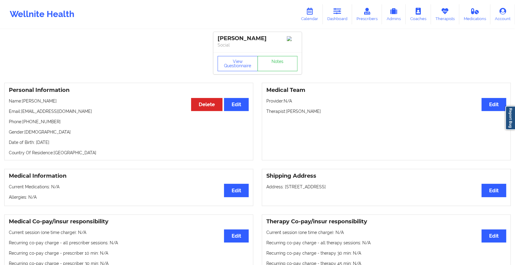
click at [288, 65] on div "View Questionnaire Notes" at bounding box center [257, 63] width 88 height 22
click at [288, 65] on link "Notes" at bounding box center [278, 63] width 40 height 15
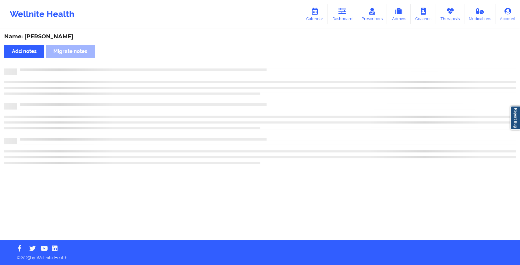
click at [288, 65] on div "Name: [PERSON_NAME] Add notes Migrate notes" at bounding box center [260, 135] width 520 height 211
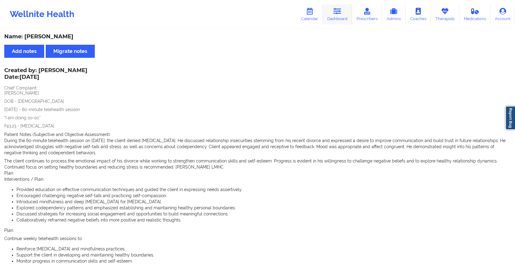
click at [332, 7] on link "Dashboard" at bounding box center [337, 14] width 29 height 20
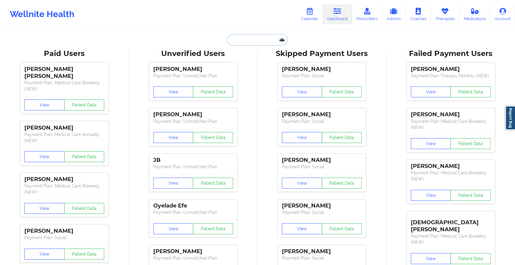
click at [240, 38] on input "text" at bounding box center [257, 40] width 60 height 12
paste input "[EMAIL_ADDRESS][DOMAIN_NAME]"
type input "[EMAIL_ADDRESS][DOMAIN_NAME]"
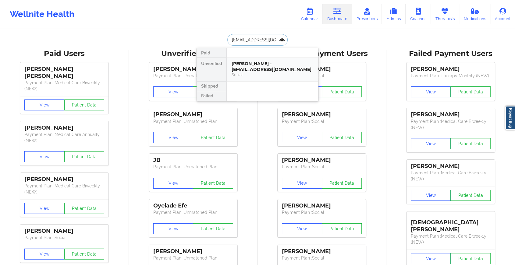
click at [254, 66] on div "[PERSON_NAME] - [EMAIL_ADDRESS][DOMAIN_NAME]" at bounding box center [273, 66] width 82 height 11
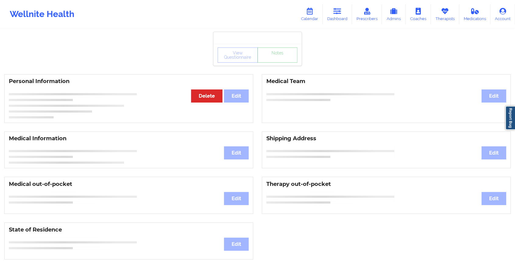
click at [272, 63] on link "Notes" at bounding box center [278, 55] width 40 height 15
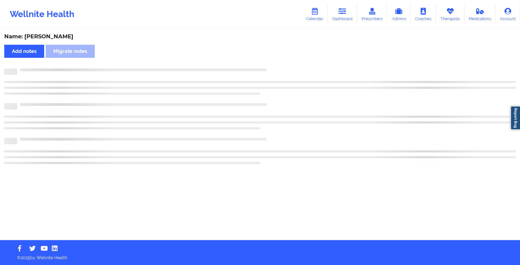
click at [272, 65] on div "Name: [PERSON_NAME] Add notes Migrate notes" at bounding box center [260, 135] width 520 height 211
drag, startPoint x: 272, startPoint y: 65, endPoint x: 312, endPoint y: 105, distance: 56.9
click at [312, 105] on div "Name: [PERSON_NAME] Add notes Migrate notes" at bounding box center [260, 135] width 520 height 211
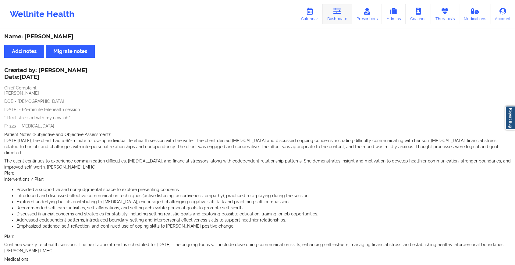
click at [340, 16] on link "Dashboard" at bounding box center [337, 14] width 29 height 20
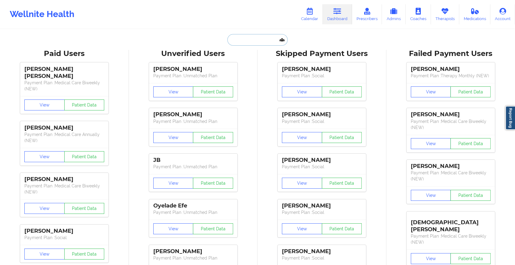
click at [238, 45] on input "text" at bounding box center [257, 40] width 60 height 12
paste input "[EMAIL_ADDRESS][DOMAIN_NAME]"
type input "[EMAIL_ADDRESS][DOMAIN_NAME]"
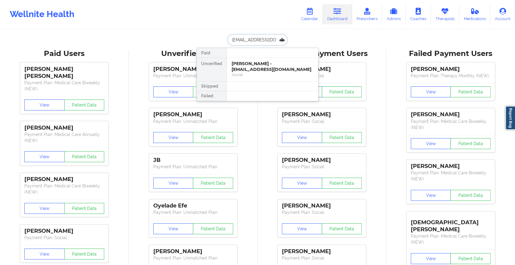
scroll to position [0, 5]
click at [262, 75] on div "Digital Practice Member (In-Network)" at bounding box center [273, 74] width 82 height 5
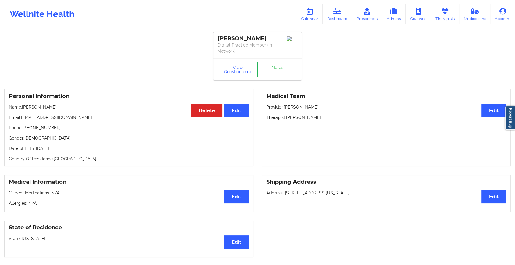
click at [291, 61] on div "View Questionnaire Notes" at bounding box center [257, 70] width 88 height 22
drag, startPoint x: 291, startPoint y: 61, endPoint x: 297, endPoint y: 79, distance: 19.1
click at [297, 79] on div "View Questionnaire Notes" at bounding box center [257, 70] width 88 height 22
drag, startPoint x: 297, startPoint y: 79, endPoint x: 280, endPoint y: 74, distance: 17.6
click at [280, 74] on link "Notes" at bounding box center [278, 69] width 40 height 15
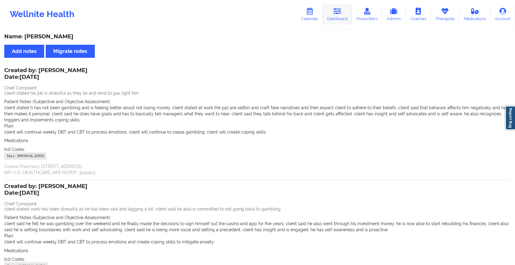
click at [341, 13] on icon at bounding box center [337, 11] width 8 height 7
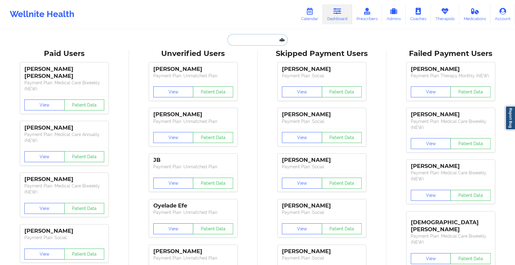
click at [258, 43] on input "text" at bounding box center [257, 40] width 60 height 12
paste input "[EMAIL_ADDRESS][DOMAIN_NAME]"
type input "[EMAIL_ADDRESS][DOMAIN_NAME]"
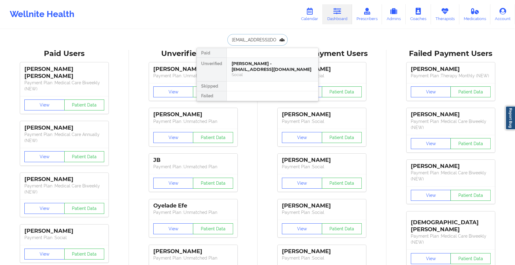
click at [258, 64] on div "[PERSON_NAME] - [EMAIL_ADDRESS][DOMAIN_NAME]" at bounding box center [273, 66] width 82 height 11
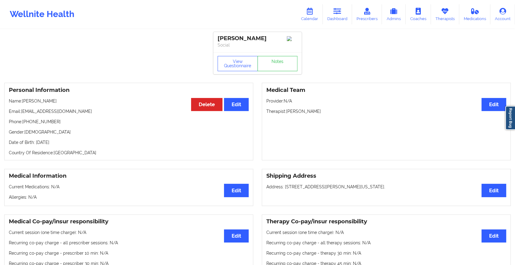
click at [277, 57] on div "View Questionnaire Notes" at bounding box center [257, 63] width 88 height 22
drag, startPoint x: 283, startPoint y: 75, endPoint x: 288, endPoint y: 68, distance: 8.8
click at [288, 68] on div "View Questionnaire Notes" at bounding box center [257, 63] width 88 height 22
click at [288, 68] on link "Notes" at bounding box center [278, 63] width 40 height 15
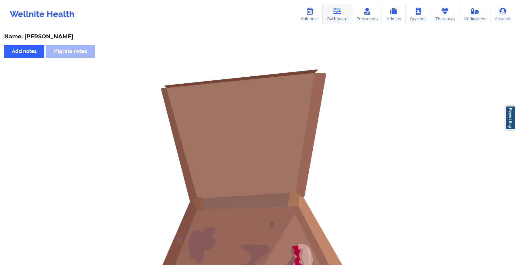
click at [340, 14] on icon at bounding box center [337, 11] width 8 height 7
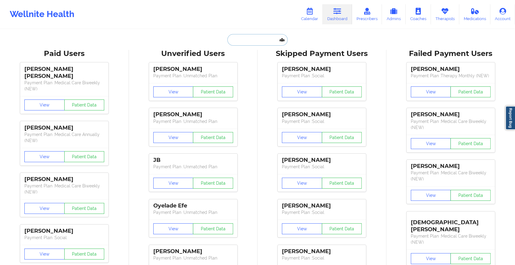
click at [262, 39] on input "text" at bounding box center [257, 40] width 60 height 12
paste input "[EMAIL_ADDRESS][DOMAIN_NAME]"
type input "[EMAIL_ADDRESS][DOMAIN_NAME]"
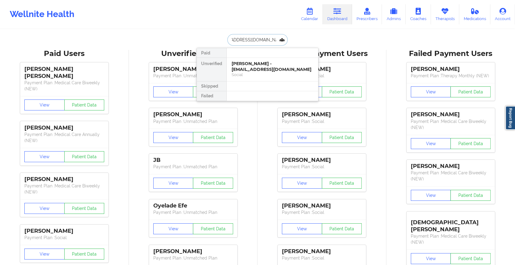
click at [266, 64] on div "[PERSON_NAME] - [EMAIL_ADDRESS][DOMAIN_NAME]" at bounding box center [273, 66] width 82 height 11
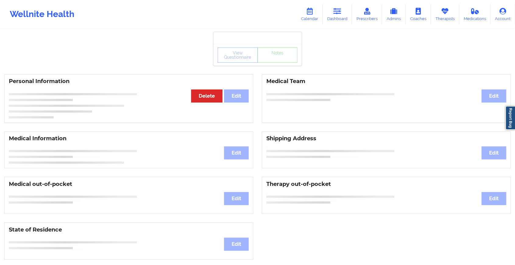
click at [277, 60] on div "View Questionnaire Notes" at bounding box center [258, 55] width 80 height 15
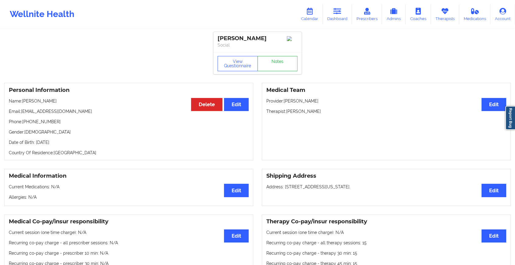
drag, startPoint x: 271, startPoint y: 56, endPoint x: 275, endPoint y: 69, distance: 13.2
click at [275, 69] on div "View Questionnaire Notes" at bounding box center [257, 63] width 88 height 22
click at [275, 69] on link "Notes" at bounding box center [278, 63] width 40 height 15
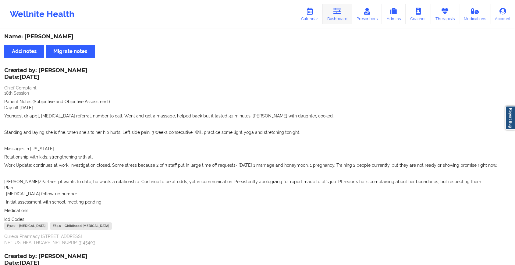
click at [344, 20] on link "Dashboard" at bounding box center [337, 14] width 29 height 20
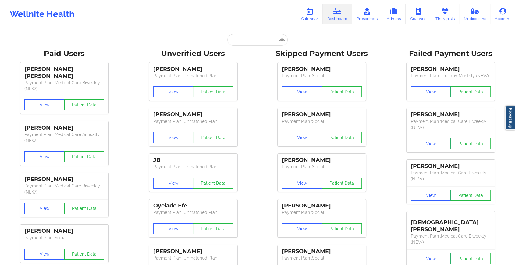
drag, startPoint x: 247, startPoint y: 32, endPoint x: 243, endPoint y: 45, distance: 13.6
click at [243, 45] on input "text" at bounding box center [257, 40] width 60 height 12
paste input "[PERSON_NAME][EMAIL_ADDRESS][DOMAIN_NAME]"
type input "[PERSON_NAME][EMAIL_ADDRESS][DOMAIN_NAME]"
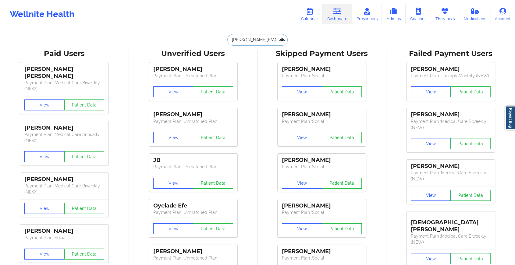
scroll to position [0, 7]
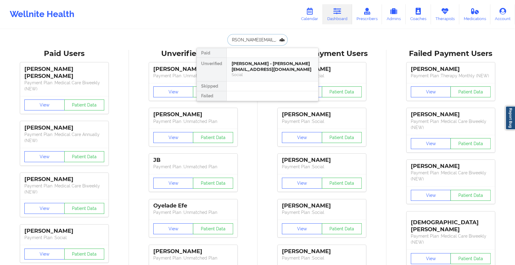
click at [267, 66] on div "[PERSON_NAME] - [PERSON_NAME][EMAIL_ADDRESS][DOMAIN_NAME]" at bounding box center [273, 66] width 82 height 11
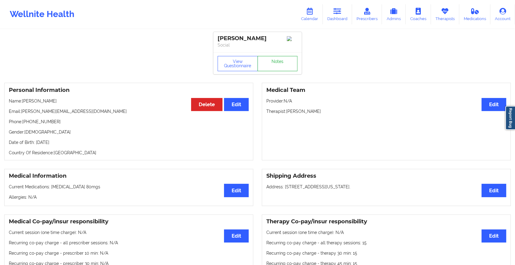
click at [284, 67] on link "Notes" at bounding box center [278, 63] width 40 height 15
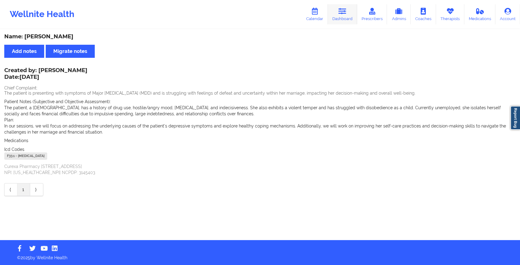
click at [344, 16] on link "Dashboard" at bounding box center [342, 14] width 29 height 20
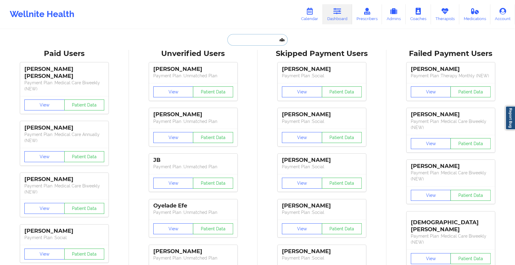
click at [260, 44] on input "text" at bounding box center [257, 40] width 60 height 12
paste input "[EMAIL_ADDRESS][DOMAIN_NAME]"
type input "[EMAIL_ADDRESS][DOMAIN_NAME]"
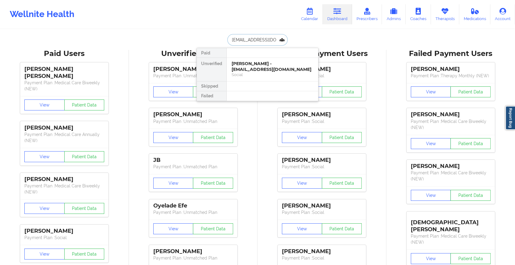
click at [272, 67] on div "[PERSON_NAME] - [EMAIL_ADDRESS][DOMAIN_NAME]" at bounding box center [273, 66] width 82 height 11
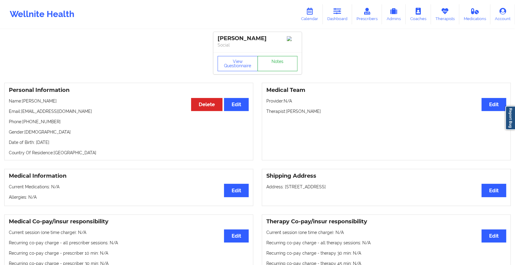
click at [278, 64] on link "Notes" at bounding box center [278, 63] width 40 height 15
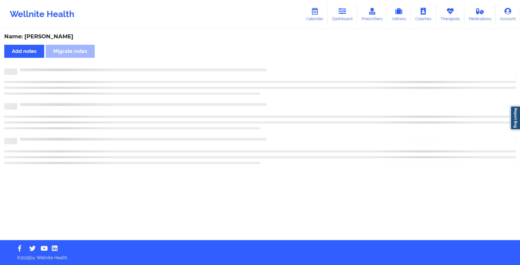
click at [278, 64] on div "Name: [PERSON_NAME] Add notes Migrate notes" at bounding box center [260, 135] width 520 height 211
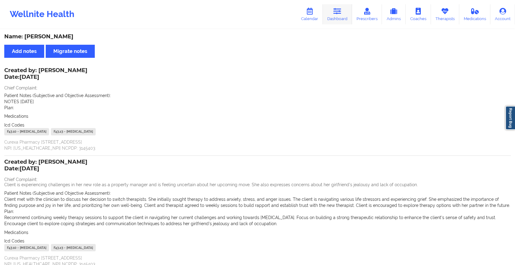
click at [347, 11] on link "Dashboard" at bounding box center [337, 14] width 29 height 20
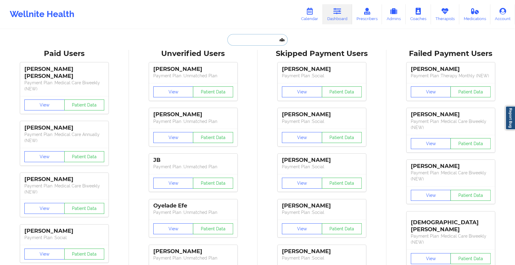
click at [266, 39] on input "text" at bounding box center [257, 40] width 60 height 12
paste input "[EMAIL_ADDRESS][DOMAIN_NAME]"
type input "[EMAIL_ADDRESS][DOMAIN_NAME]"
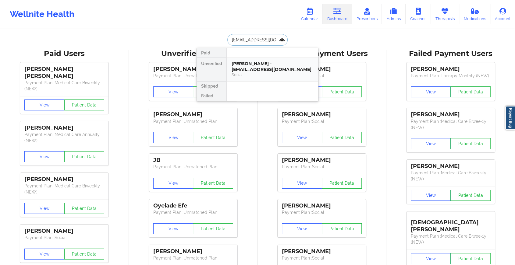
click at [251, 64] on div "[PERSON_NAME] - [EMAIL_ADDRESS][DOMAIN_NAME]" at bounding box center [273, 66] width 82 height 11
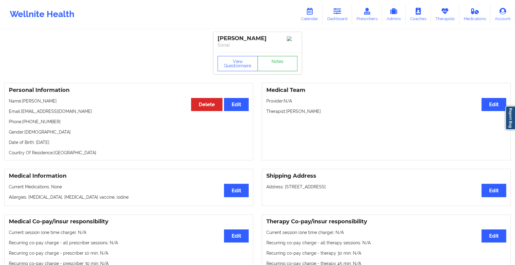
click at [284, 62] on link "Notes" at bounding box center [278, 63] width 40 height 15
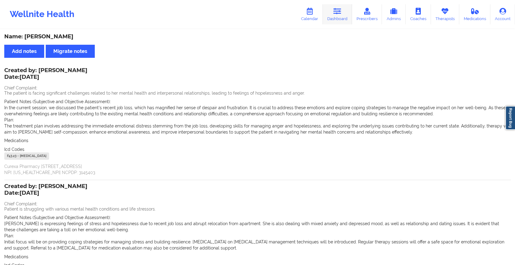
click at [330, 20] on link "Dashboard" at bounding box center [337, 14] width 29 height 20
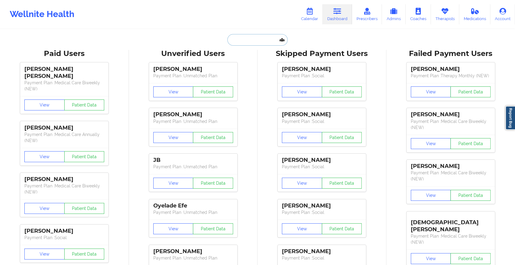
click at [249, 44] on input "text" at bounding box center [257, 40] width 60 height 12
paste input "[EMAIL_ADDRESS][DOMAIN_NAME]"
type input "[EMAIL_ADDRESS][DOMAIN_NAME]"
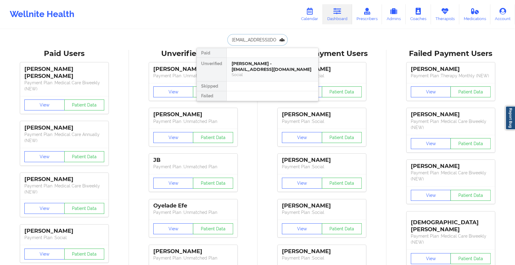
click at [251, 61] on div "[PERSON_NAME] - [EMAIL_ADDRESS][DOMAIN_NAME]" at bounding box center [273, 66] width 82 height 11
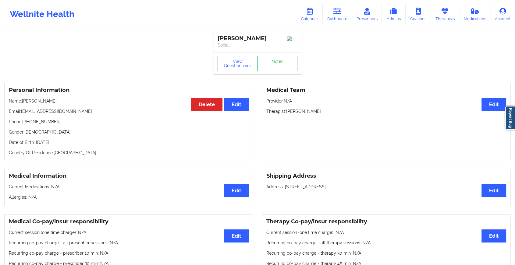
click at [263, 61] on link "Notes" at bounding box center [278, 63] width 40 height 15
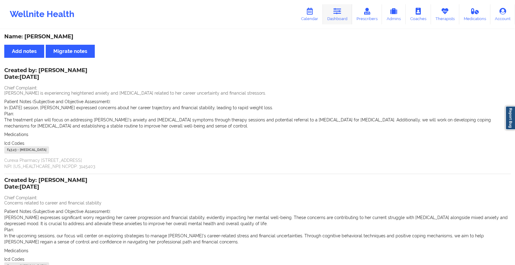
click at [332, 14] on link "Dashboard" at bounding box center [337, 14] width 29 height 20
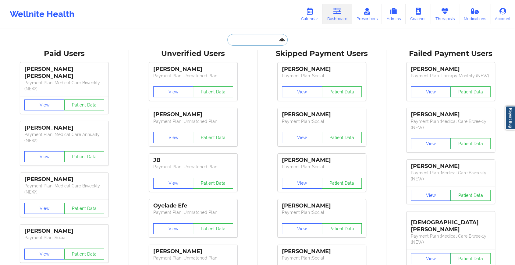
click at [252, 37] on input "text" at bounding box center [257, 40] width 60 height 12
paste input "[PERSON_NAME][EMAIL_ADDRESS][DOMAIN_NAME]"
type input "[PERSON_NAME][EMAIL_ADDRESS][DOMAIN_NAME]"
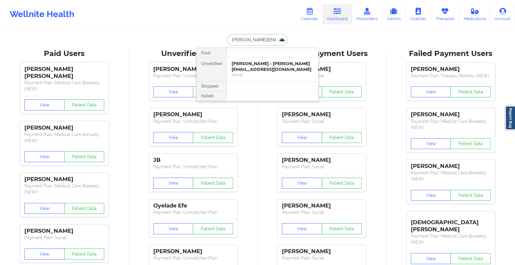
click at [255, 61] on div "[PERSON_NAME] - [PERSON_NAME][EMAIL_ADDRESS][DOMAIN_NAME]" at bounding box center [273, 66] width 82 height 11
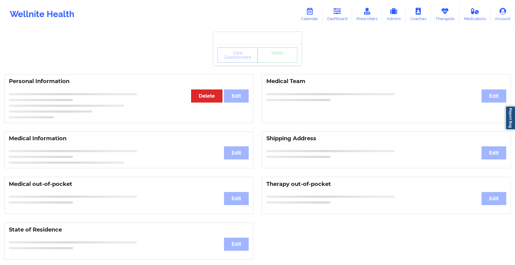
click at [276, 57] on div "View Questionnaire Notes" at bounding box center [258, 55] width 80 height 15
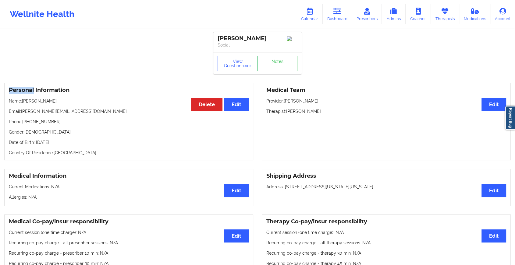
click at [276, 57] on div "View Questionnaire Notes" at bounding box center [257, 63] width 88 height 22
drag, startPoint x: 276, startPoint y: 57, endPoint x: 276, endPoint y: 63, distance: 6.7
click at [276, 63] on link "Notes" at bounding box center [278, 63] width 40 height 15
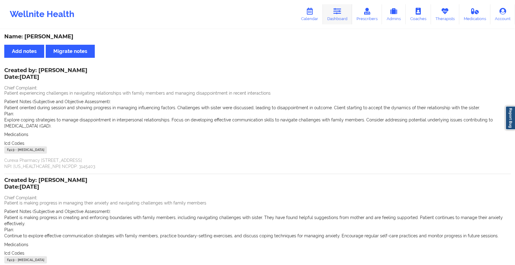
click at [343, 17] on link "Dashboard" at bounding box center [337, 14] width 29 height 20
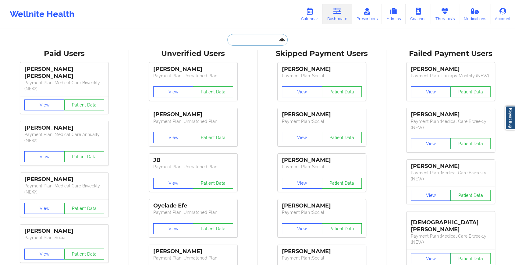
click at [244, 39] on input "text" at bounding box center [257, 40] width 60 height 12
paste input "[PERSON_NAME][EMAIL_ADDRESS][DOMAIN_NAME]"
type input "[PERSON_NAME][EMAIL_ADDRESS][DOMAIN_NAME]"
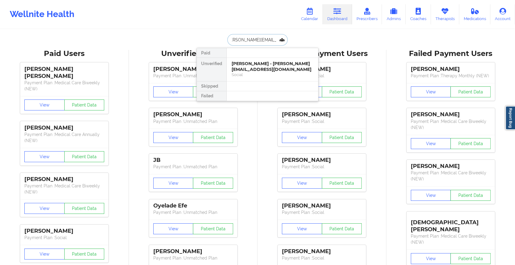
click at [258, 70] on div "[PERSON_NAME] - [PERSON_NAME][EMAIL_ADDRESS][DOMAIN_NAME]" at bounding box center [273, 66] width 82 height 11
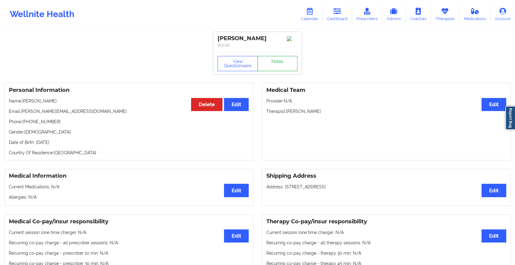
click at [279, 64] on link "Notes" at bounding box center [278, 63] width 40 height 15
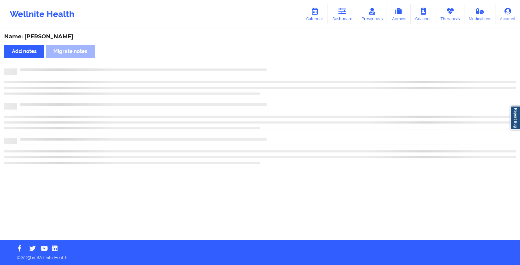
click at [279, 64] on div "Name: [PERSON_NAME] Add notes [PERSON_NAME] notes" at bounding box center [260, 135] width 520 height 211
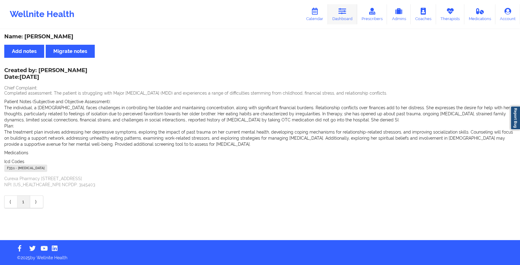
click at [347, 14] on icon at bounding box center [343, 11] width 8 height 7
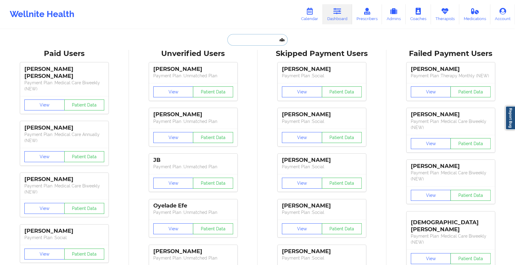
click at [249, 44] on input "text" at bounding box center [257, 40] width 60 height 12
paste input "[EMAIL_ADDRESS][DOMAIN_NAME]"
type input "[EMAIL_ADDRESS][DOMAIN_NAME]"
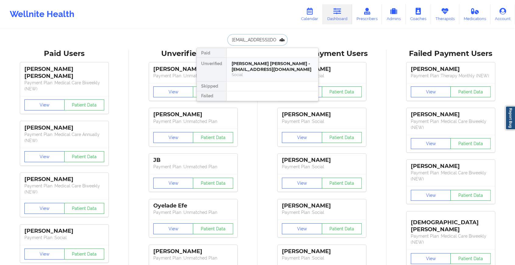
click at [262, 68] on div "[PERSON_NAME] [PERSON_NAME] - [EMAIL_ADDRESS][DOMAIN_NAME]" at bounding box center [273, 66] width 82 height 11
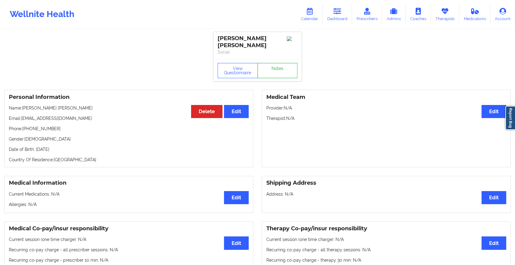
click at [278, 63] on link "Notes" at bounding box center [278, 70] width 40 height 15
